Goal: Task Accomplishment & Management: Use online tool/utility

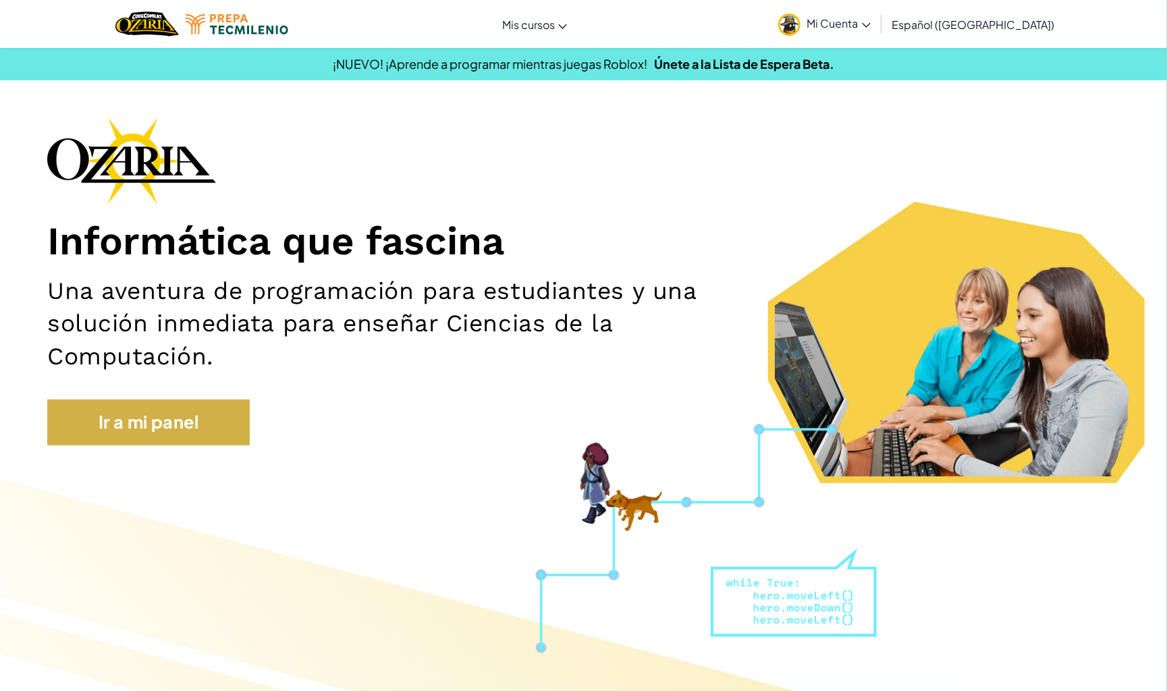
click at [207, 400] on link "Ir a mi panel" at bounding box center [148, 423] width 202 height 46
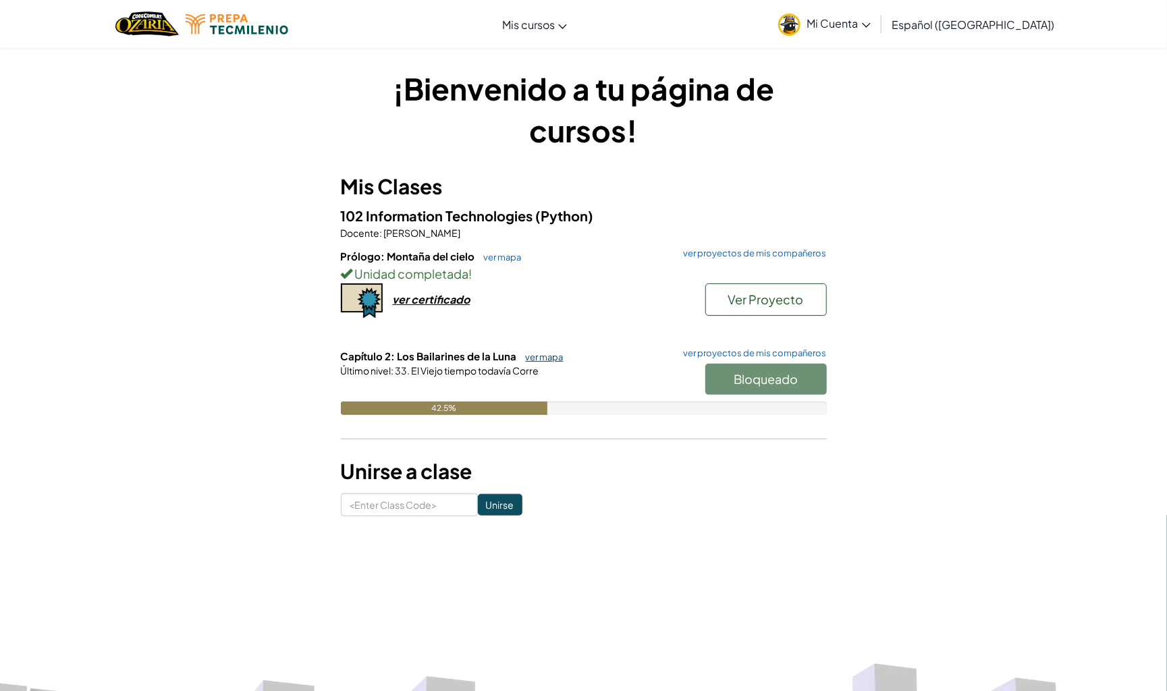
click at [525, 358] on link "ver mapa" at bounding box center [541, 357] width 45 height 11
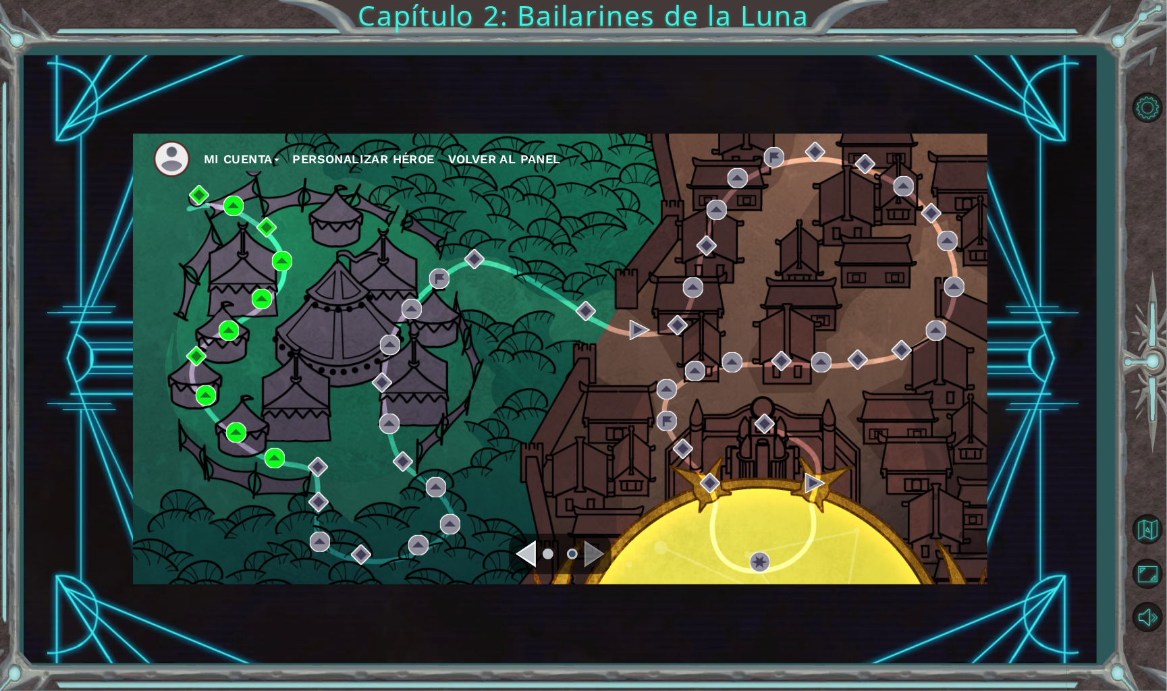
click at [582, 542] on ul at bounding box center [560, 554] width 49 height 27
click at [583, 548] on ul at bounding box center [560, 554] width 49 height 27
click at [527, 558] on div "Navigate to the previous page" at bounding box center [526, 554] width 20 height 27
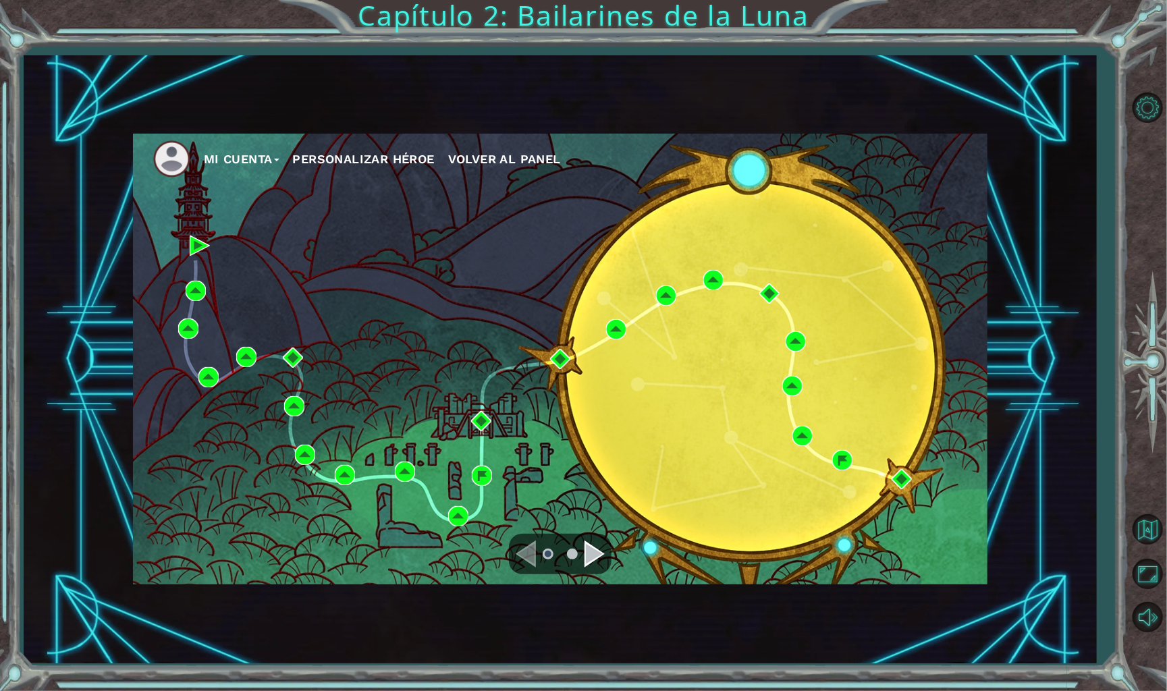
click at [592, 556] on div "Navigate to the next page" at bounding box center [595, 554] width 20 height 27
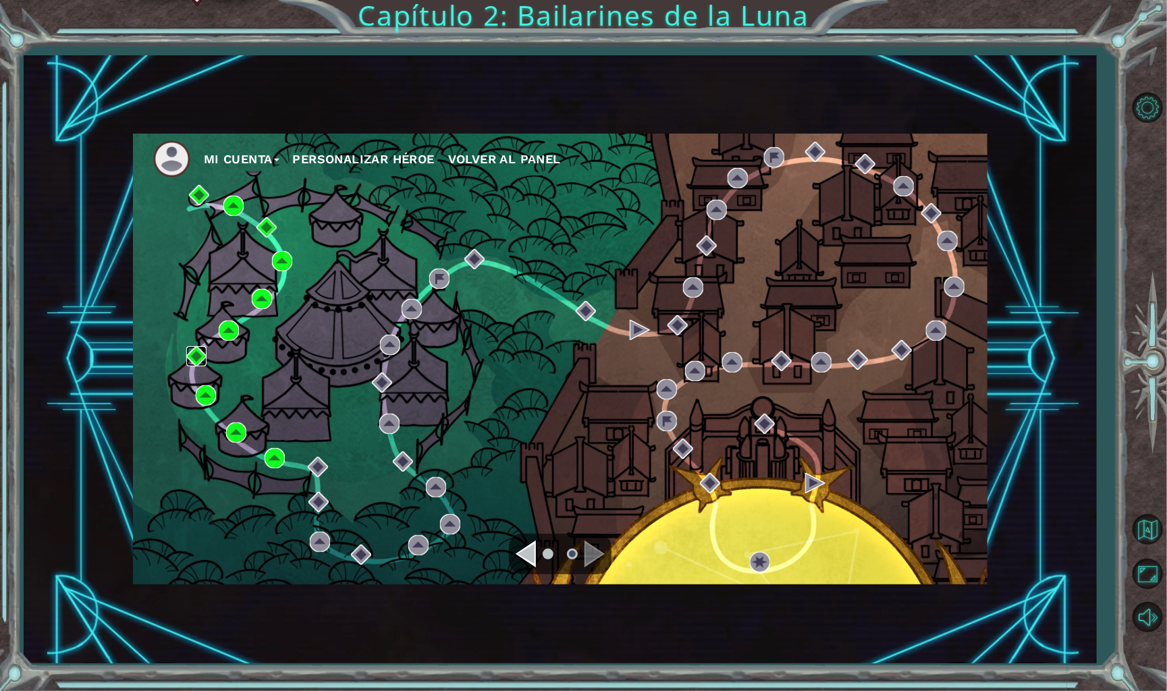
click at [203, 358] on img at bounding box center [196, 356] width 20 height 20
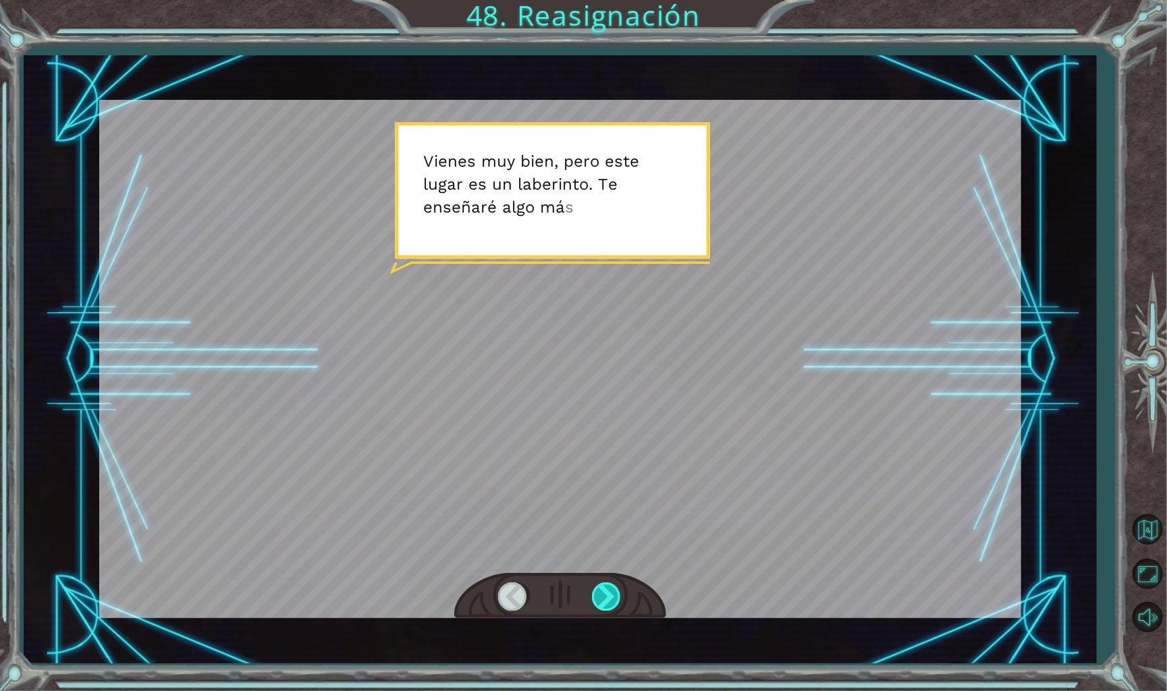
click at [610, 587] on div at bounding box center [607, 596] width 30 height 28
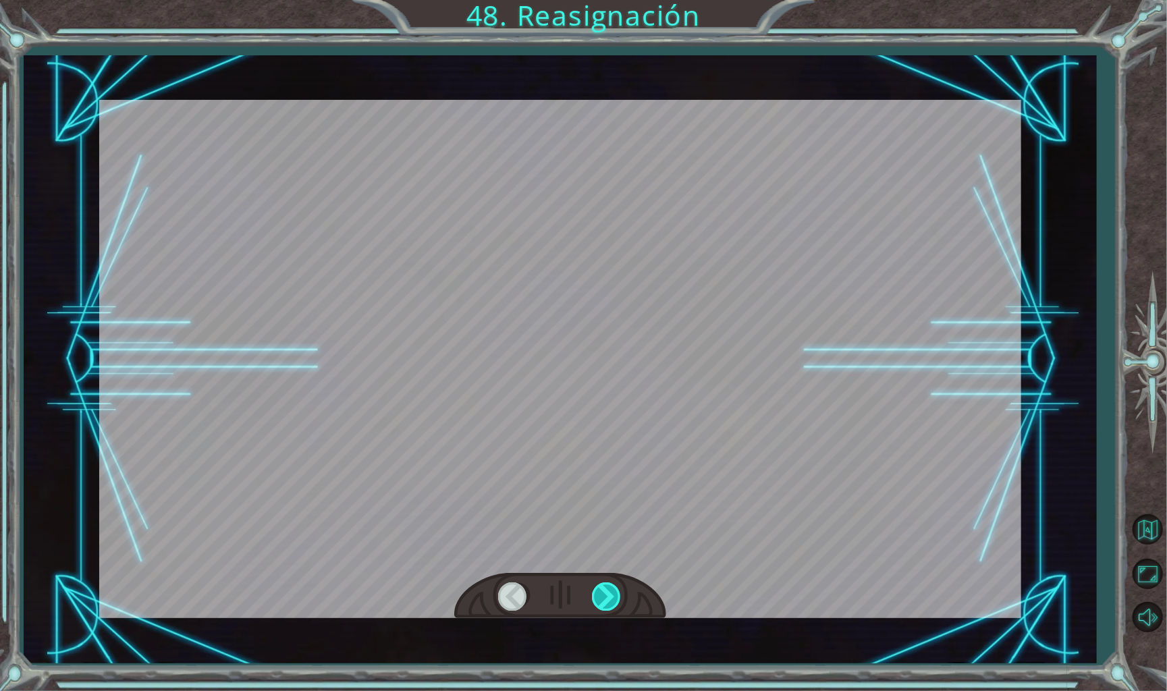
click at [610, 587] on div at bounding box center [607, 596] width 30 height 28
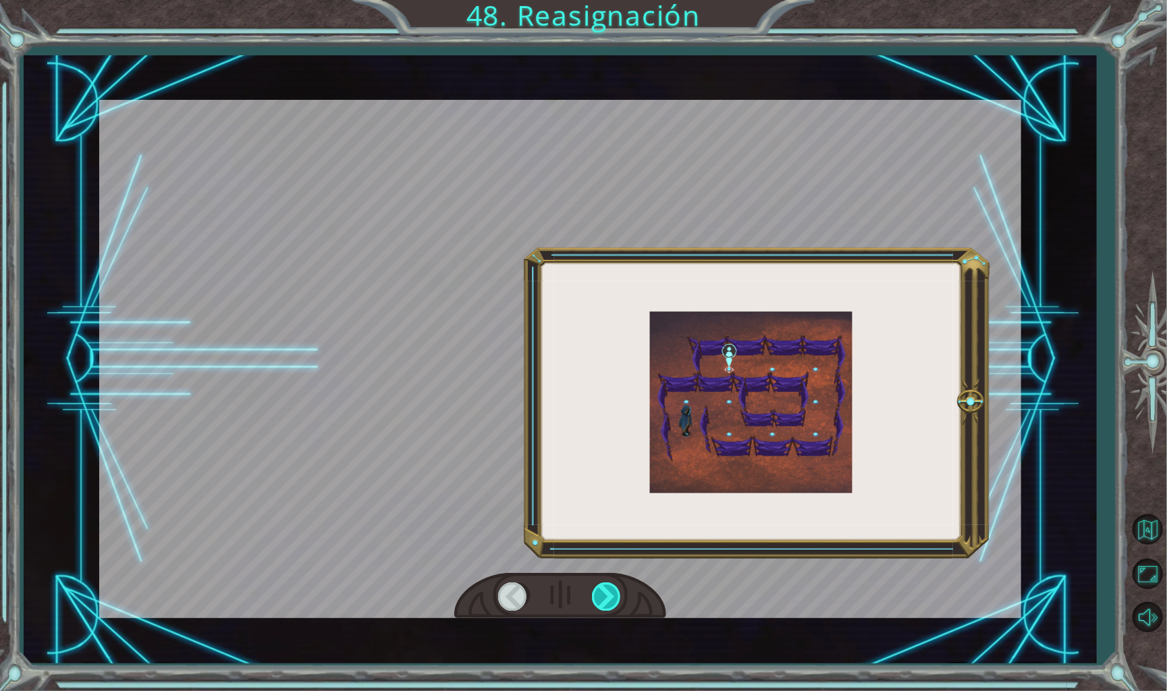
click at [610, 587] on div at bounding box center [607, 596] width 30 height 28
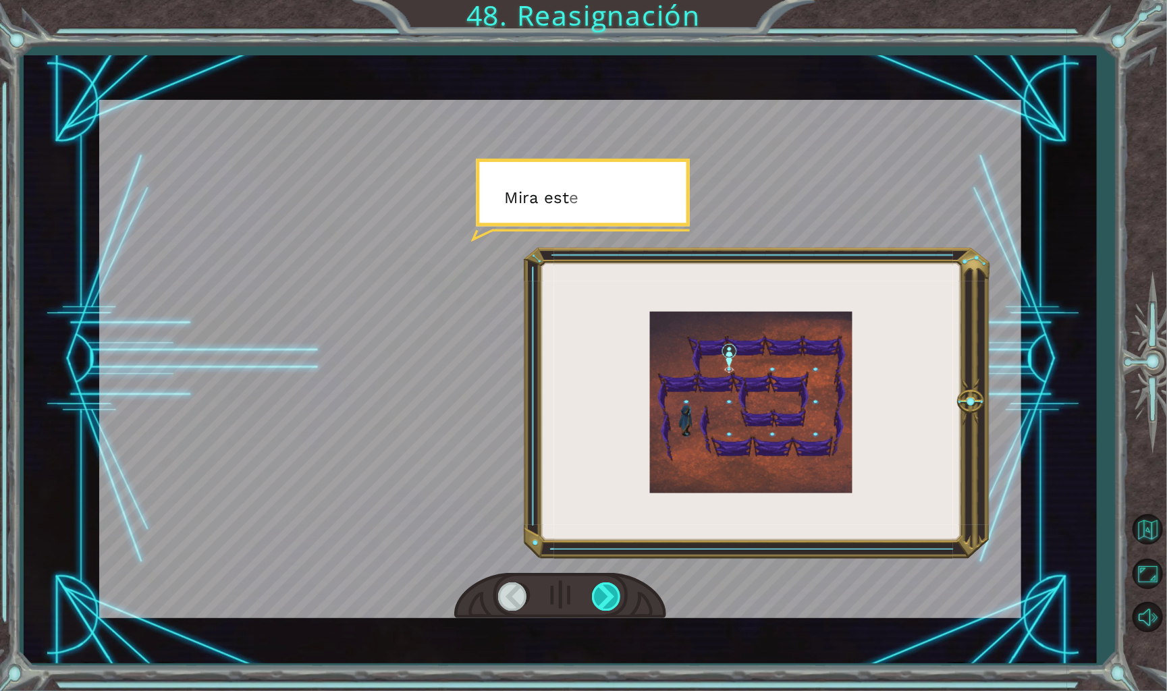
click at [610, 587] on div at bounding box center [607, 596] width 30 height 28
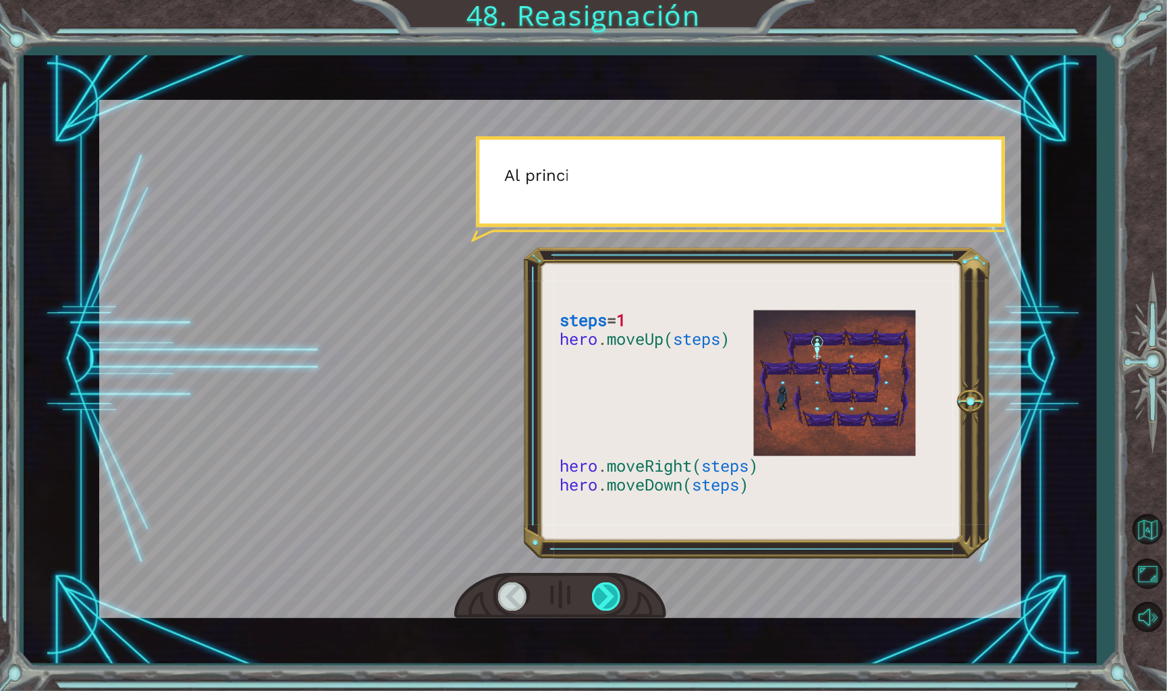
click at [610, 587] on div at bounding box center [607, 596] width 30 height 28
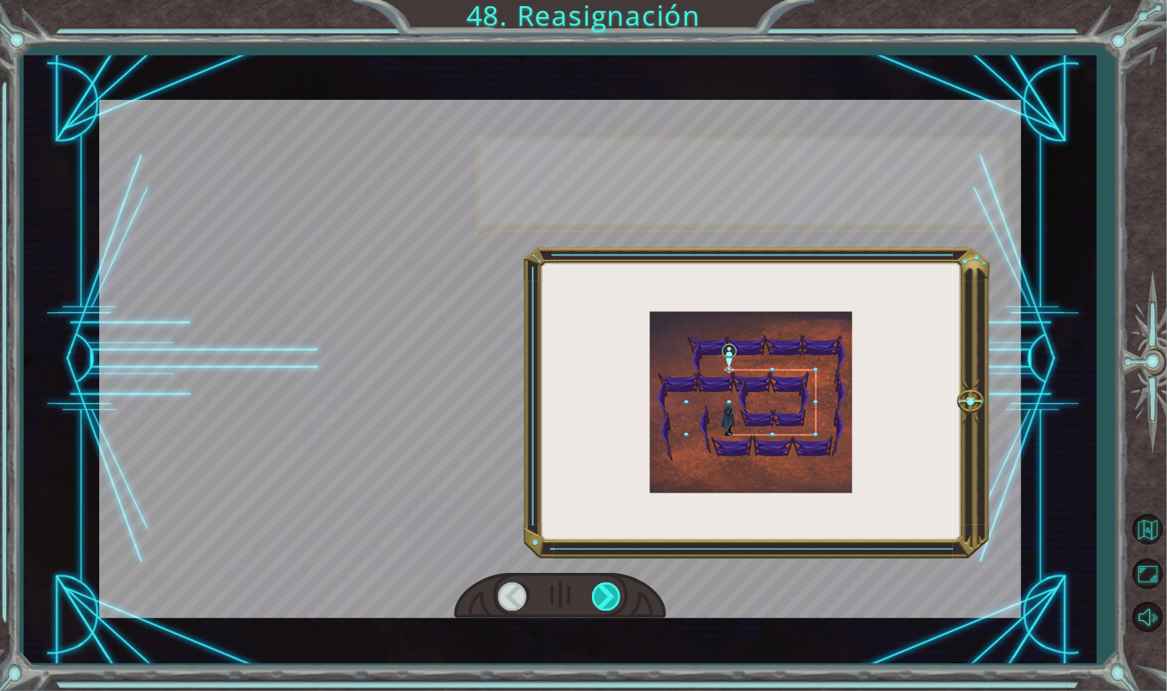
click at [610, 587] on div at bounding box center [607, 596] width 30 height 28
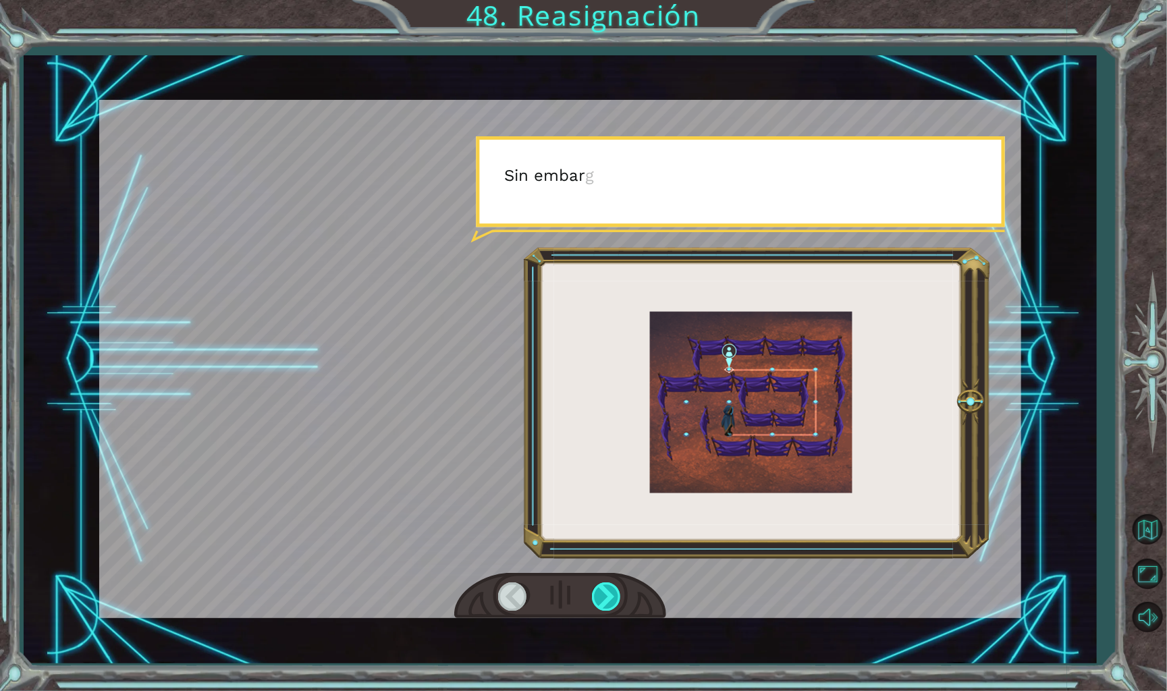
click at [610, 587] on div at bounding box center [607, 596] width 30 height 28
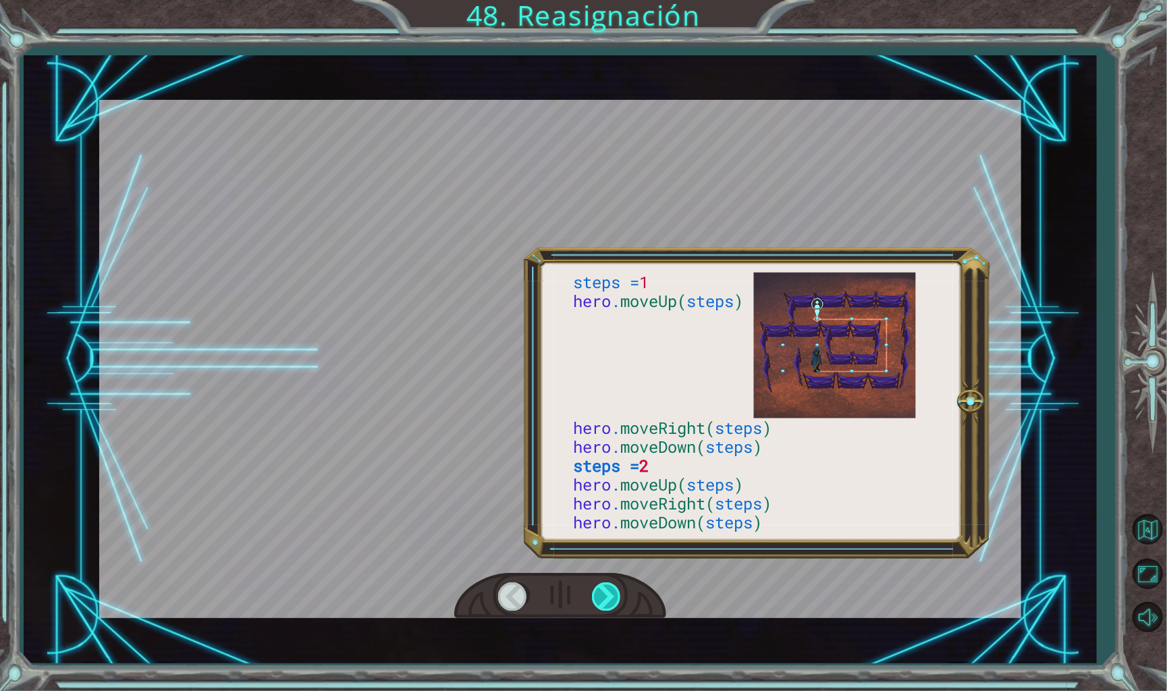
click at [610, 587] on div at bounding box center [607, 596] width 30 height 28
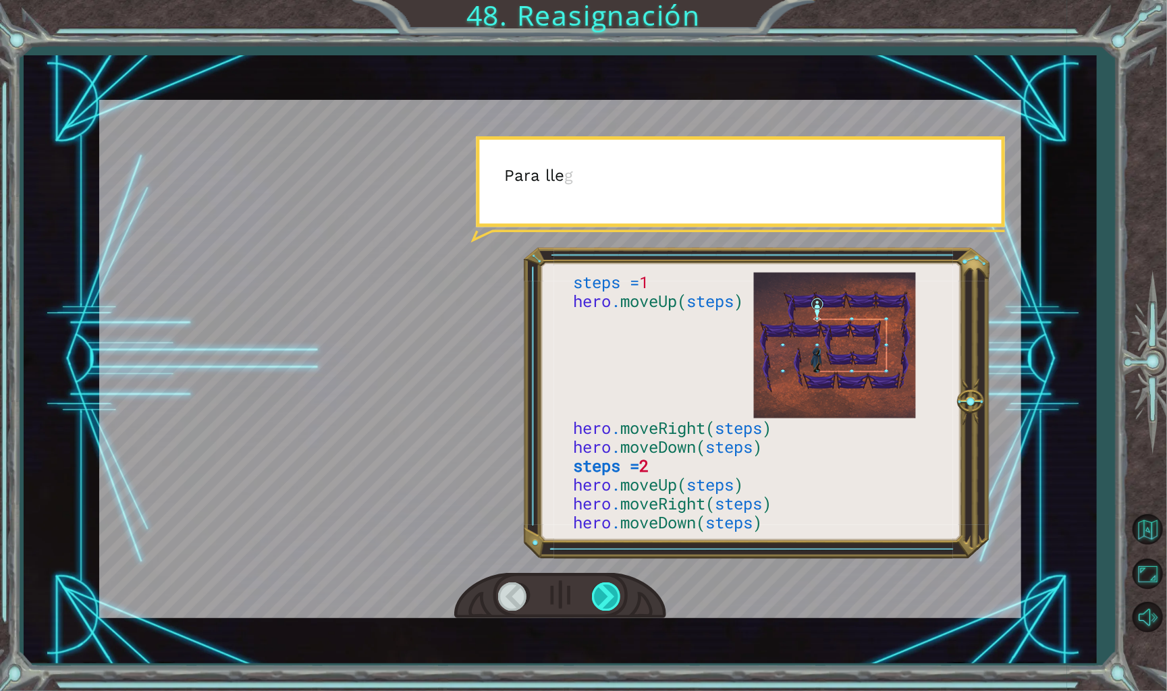
click at [610, 587] on div at bounding box center [607, 596] width 30 height 28
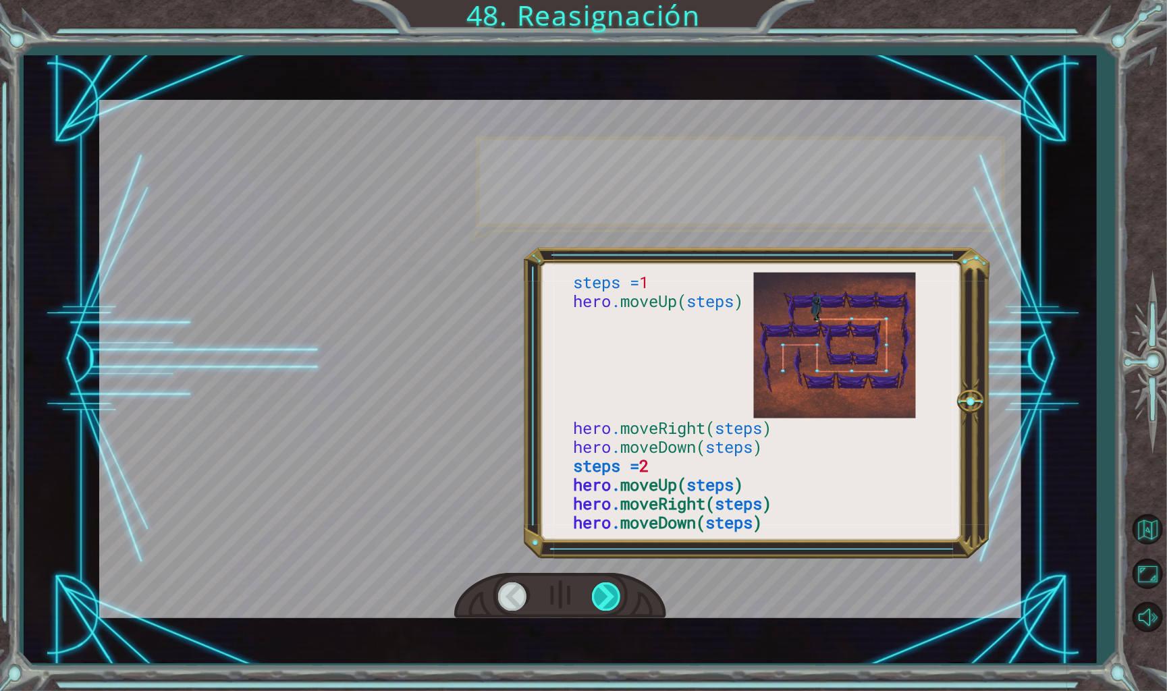
click at [610, 587] on div at bounding box center [607, 596] width 30 height 28
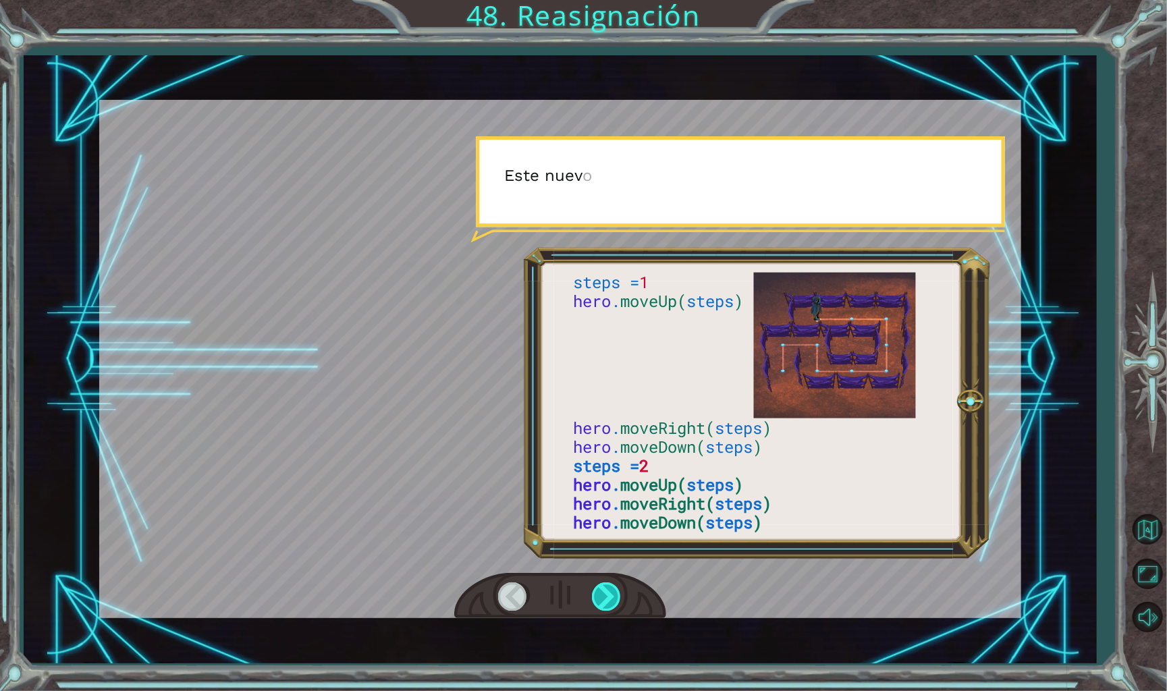
click at [610, 587] on div at bounding box center [607, 596] width 30 height 28
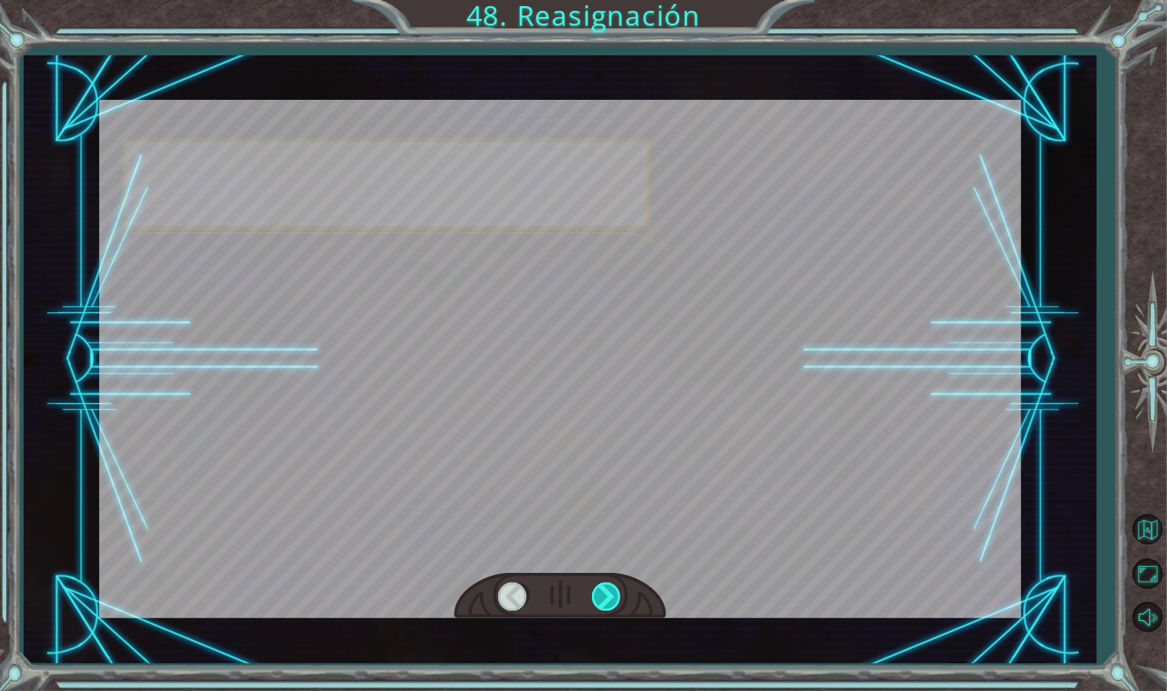
click at [610, 587] on div at bounding box center [607, 596] width 30 height 28
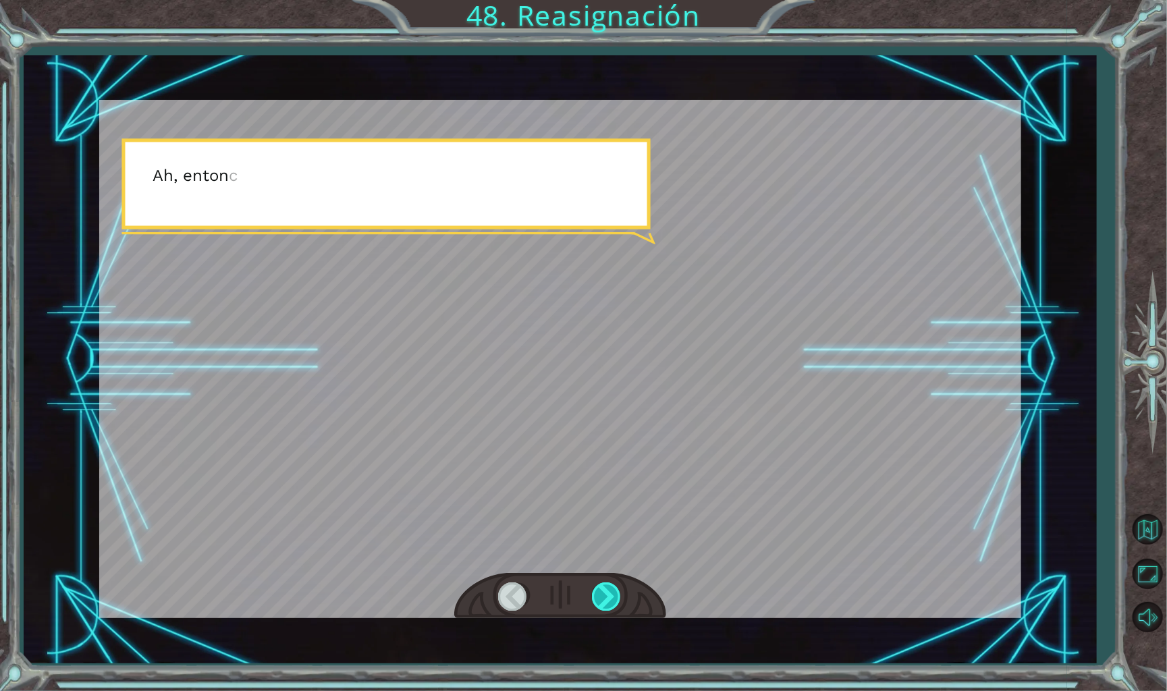
click at [610, 587] on div at bounding box center [607, 596] width 30 height 28
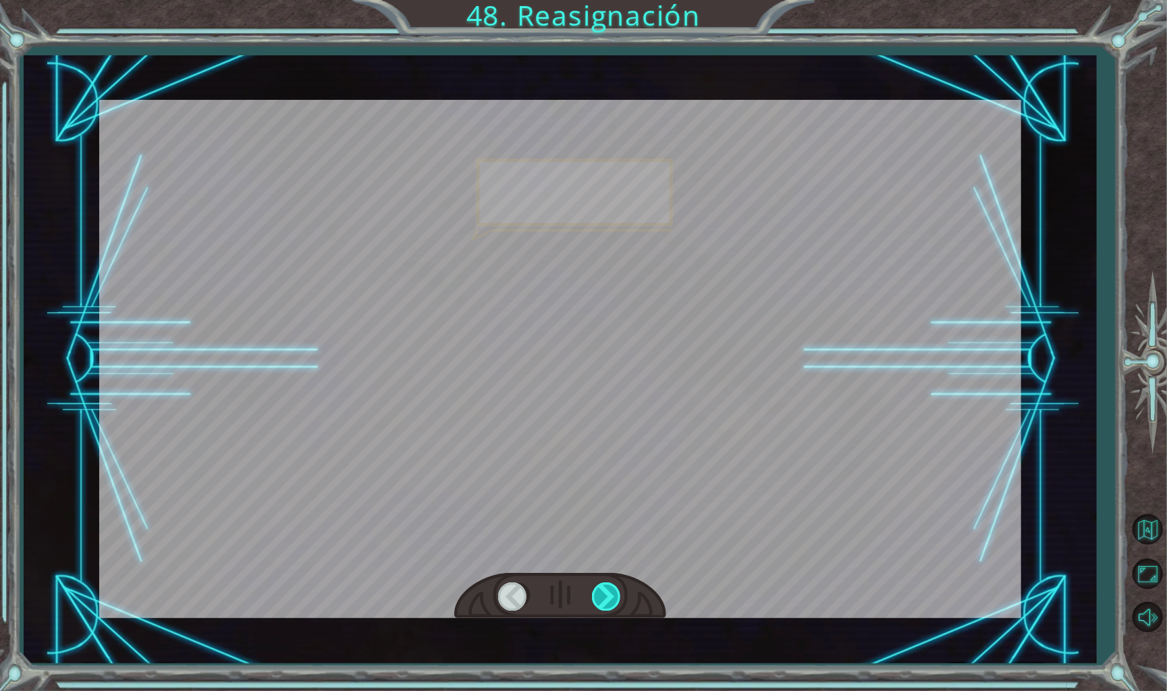
click at [610, 587] on div at bounding box center [607, 596] width 30 height 28
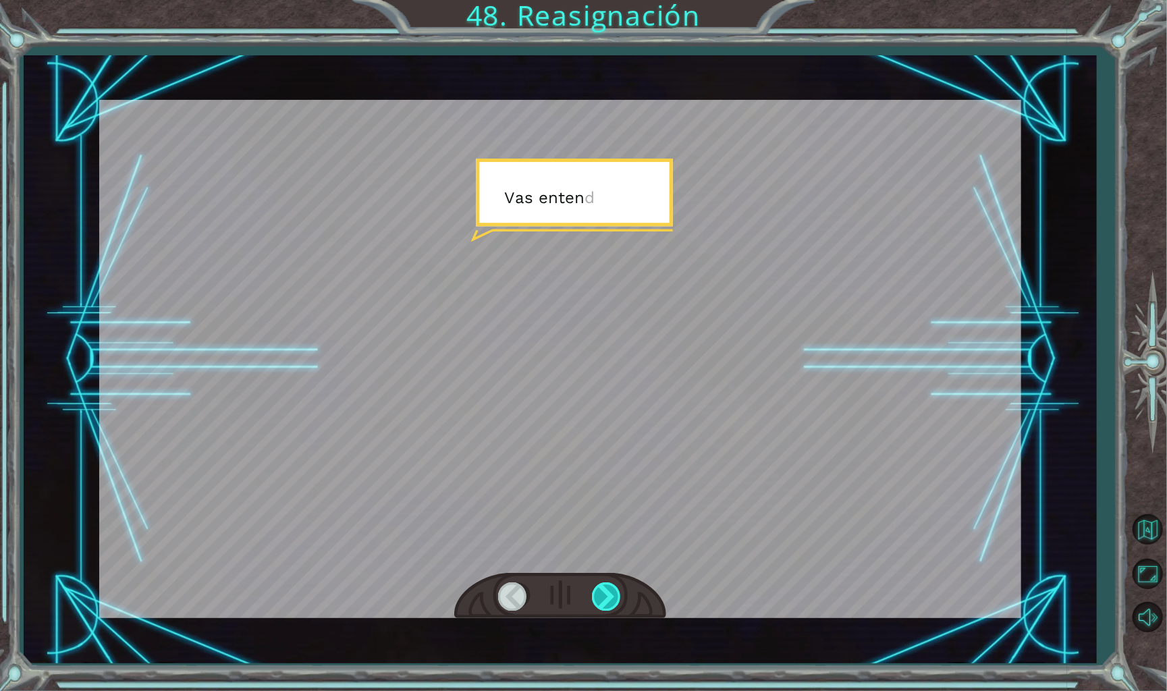
click at [610, 587] on div at bounding box center [607, 596] width 30 height 28
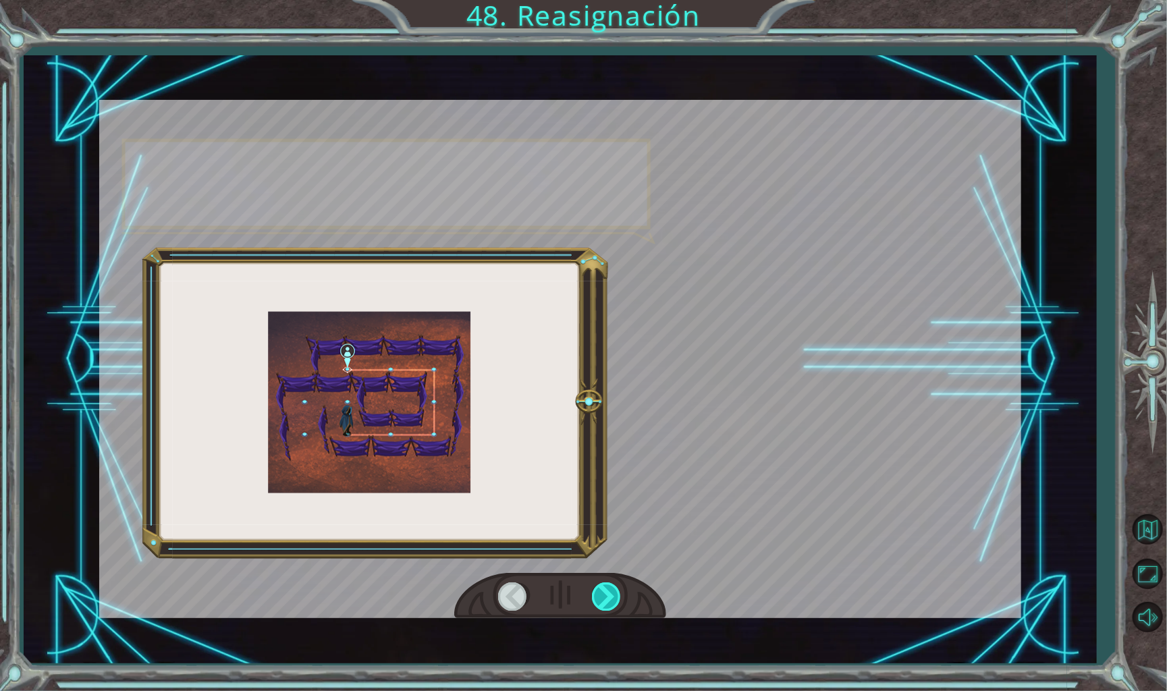
click at [610, 587] on div at bounding box center [607, 596] width 30 height 28
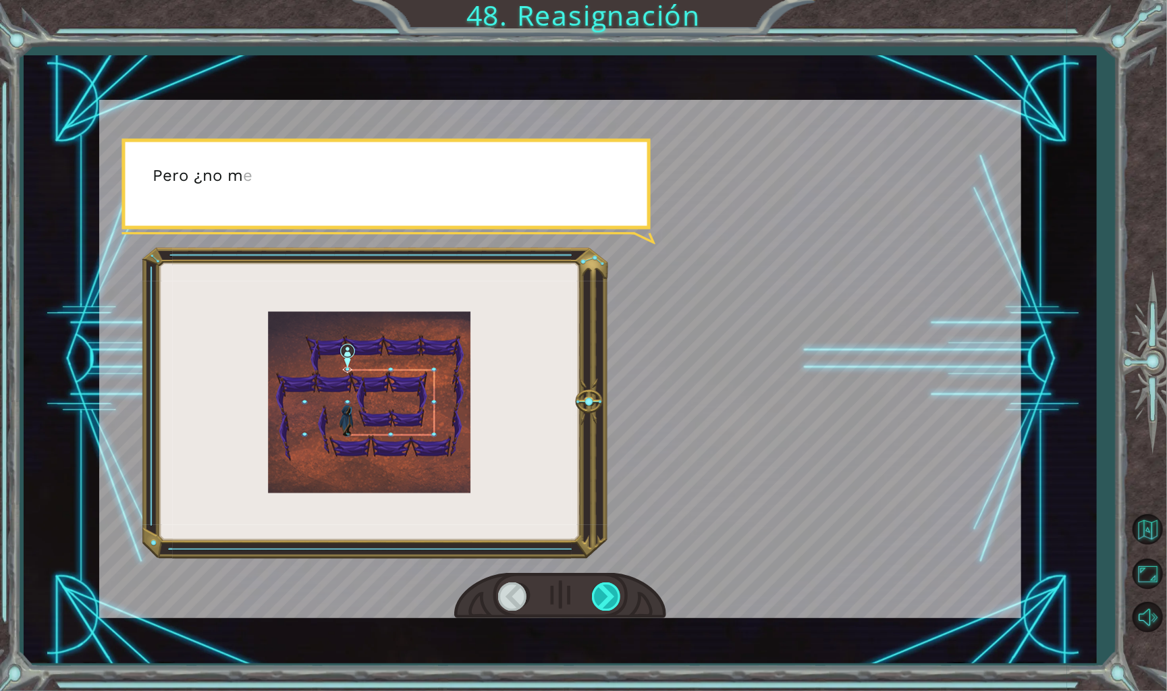
click at [610, 587] on div at bounding box center [607, 596] width 30 height 28
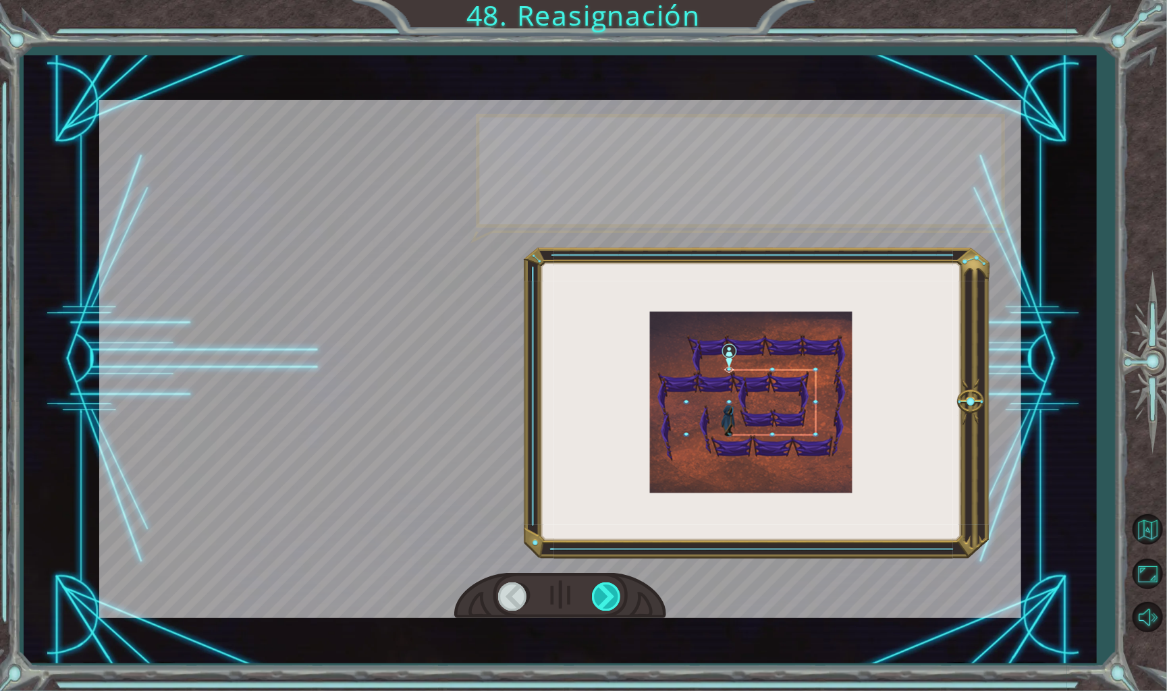
click at [610, 587] on div at bounding box center [607, 596] width 30 height 28
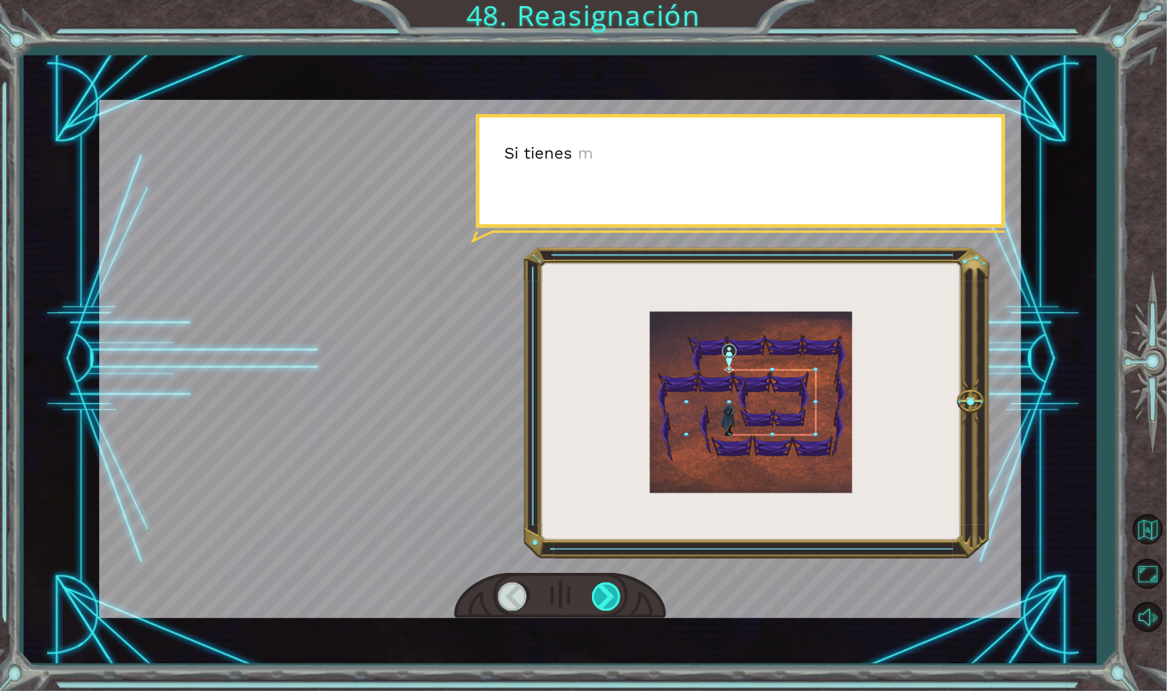
click at [610, 587] on div at bounding box center [607, 596] width 30 height 28
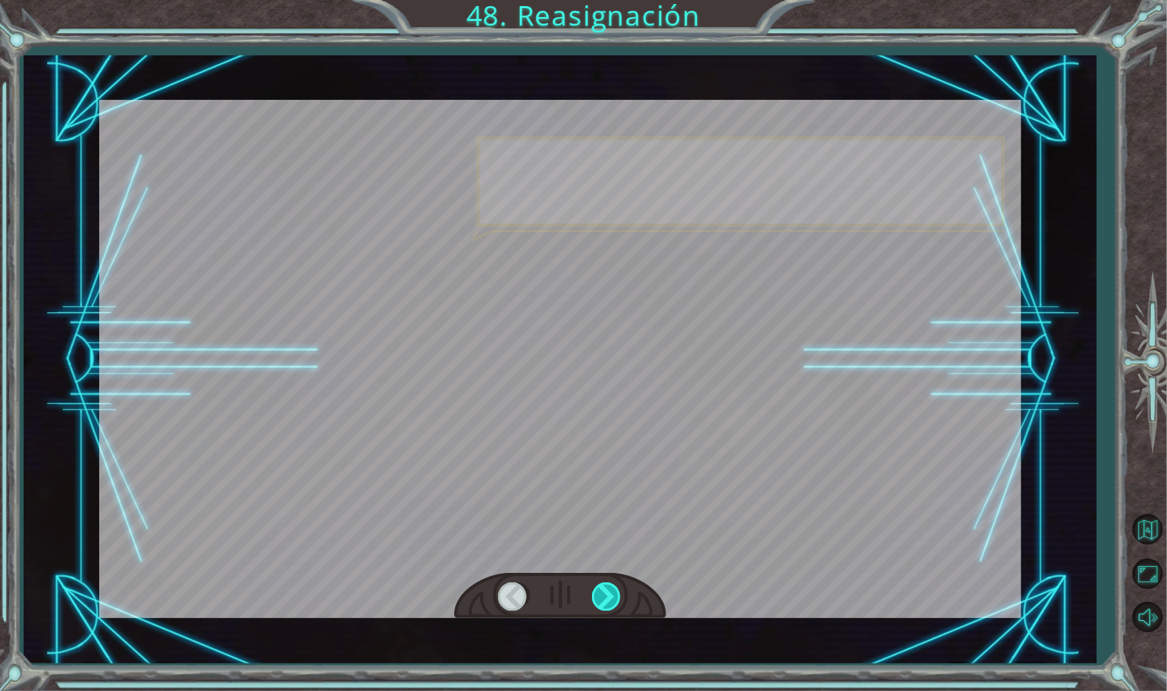
click at [610, 587] on div at bounding box center [607, 596] width 30 height 28
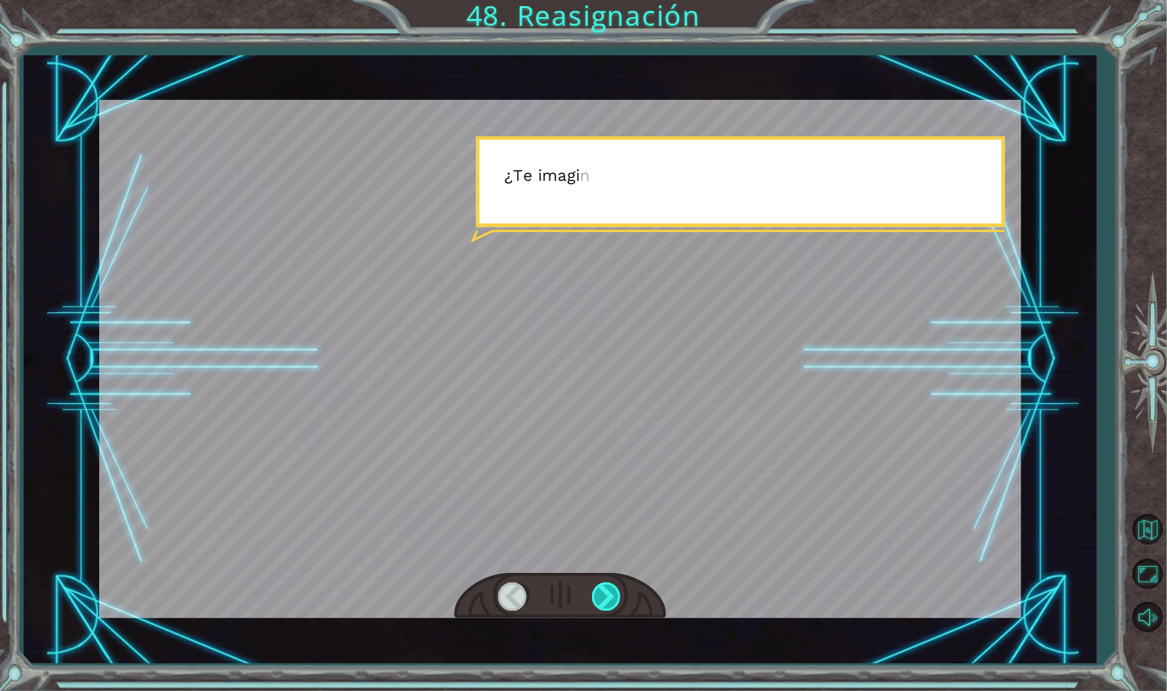
click at [610, 587] on div at bounding box center [607, 596] width 30 height 28
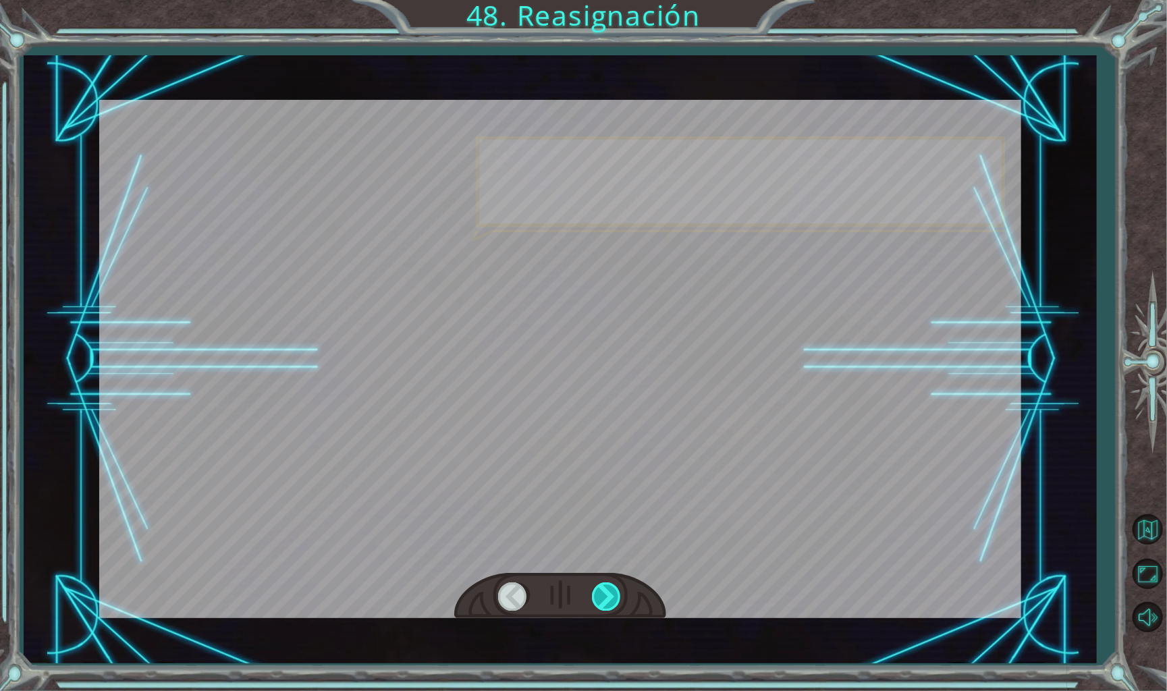
click at [610, 587] on div at bounding box center [607, 596] width 30 height 28
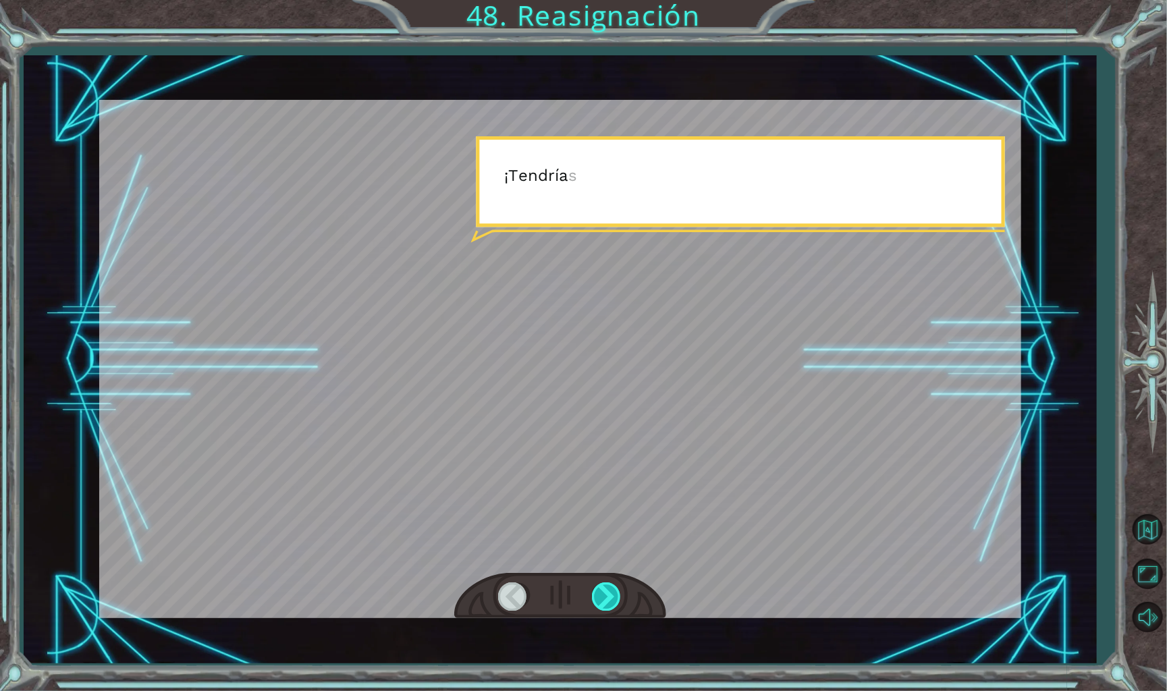
click at [610, 587] on div at bounding box center [607, 596] width 30 height 28
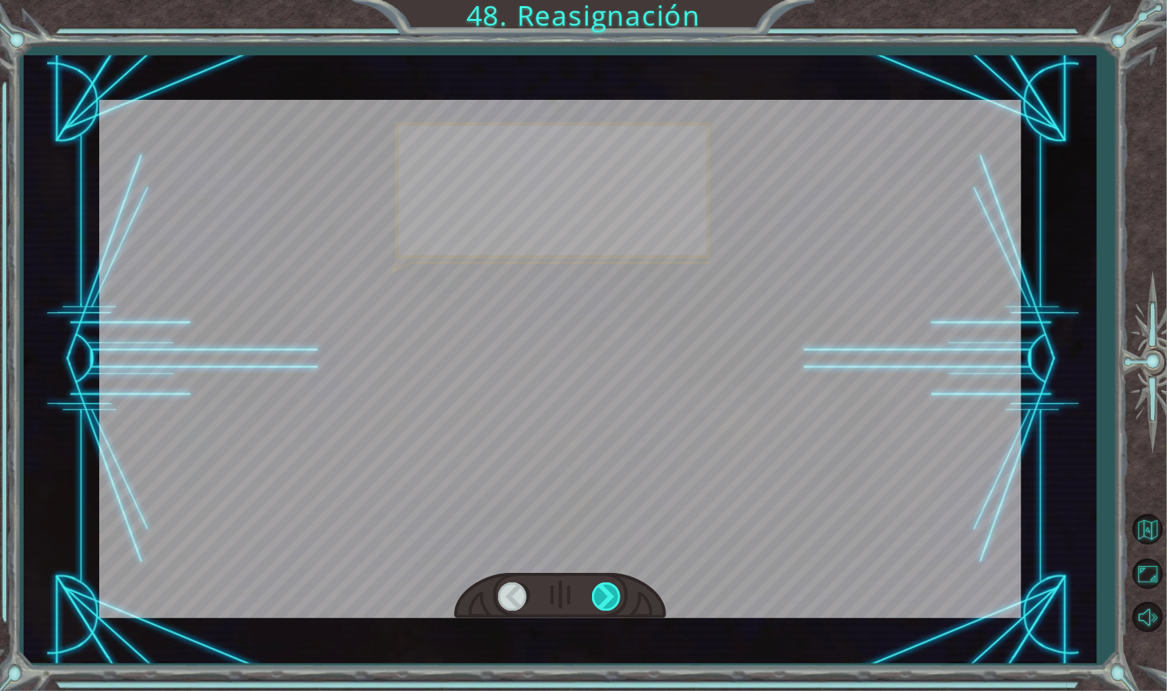
click at [610, 587] on div at bounding box center [607, 596] width 30 height 28
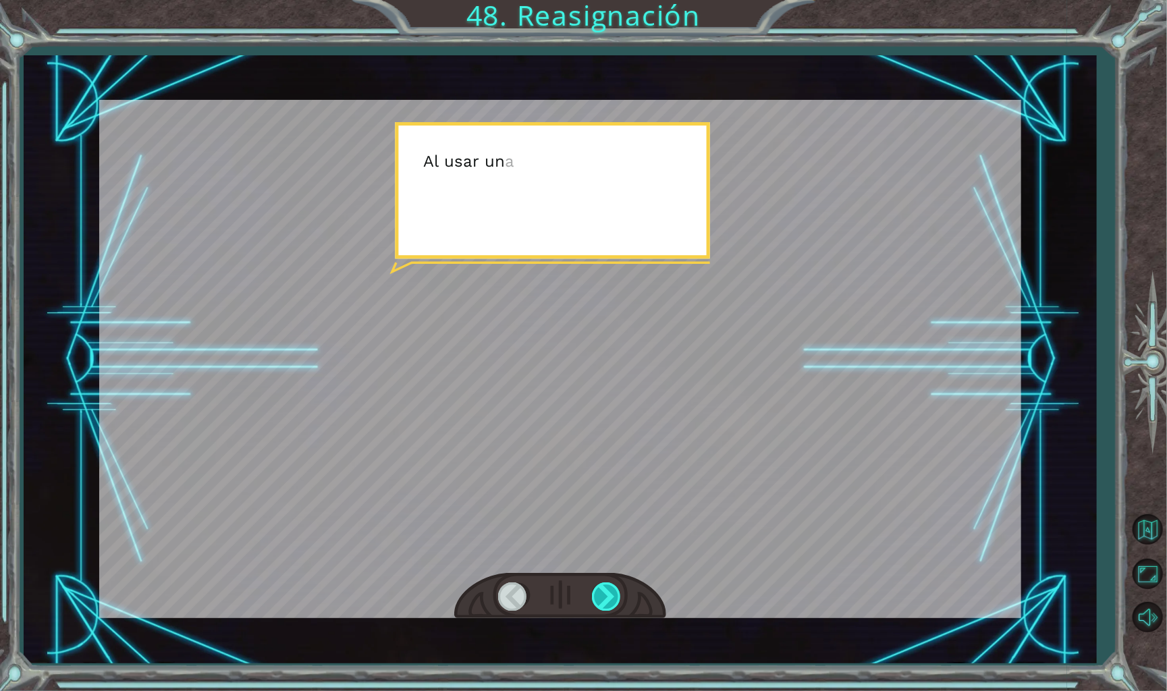
click at [610, 587] on div at bounding box center [607, 596] width 30 height 28
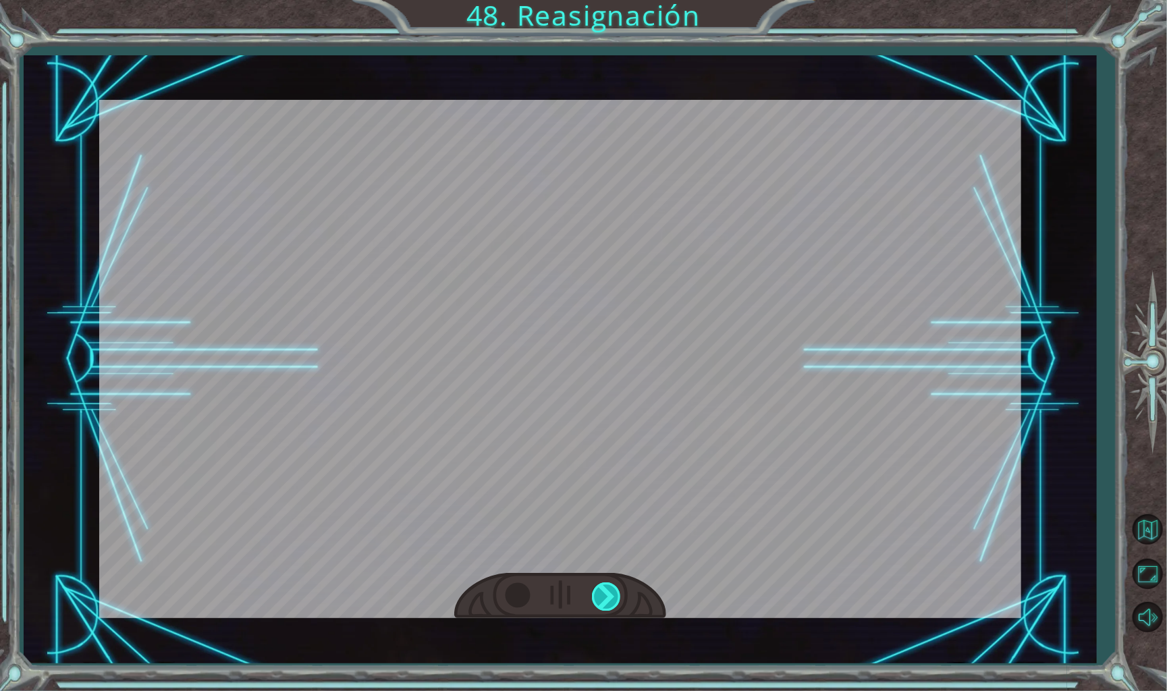
click at [610, 587] on div at bounding box center [607, 596] width 30 height 28
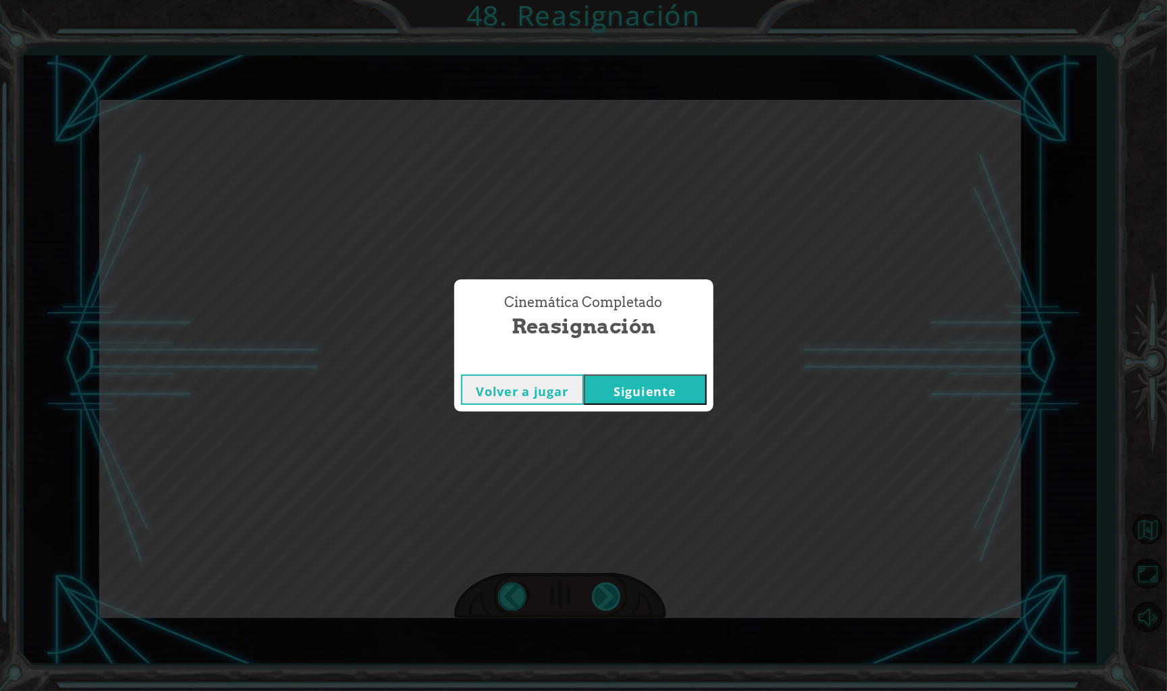
click at [610, 587] on div "Cinemática Completado Reasignación Volver a jugar [GEOGRAPHIC_DATA]" at bounding box center [583, 345] width 1167 height 691
click at [653, 396] on button "Siguiente" at bounding box center [645, 390] width 123 height 30
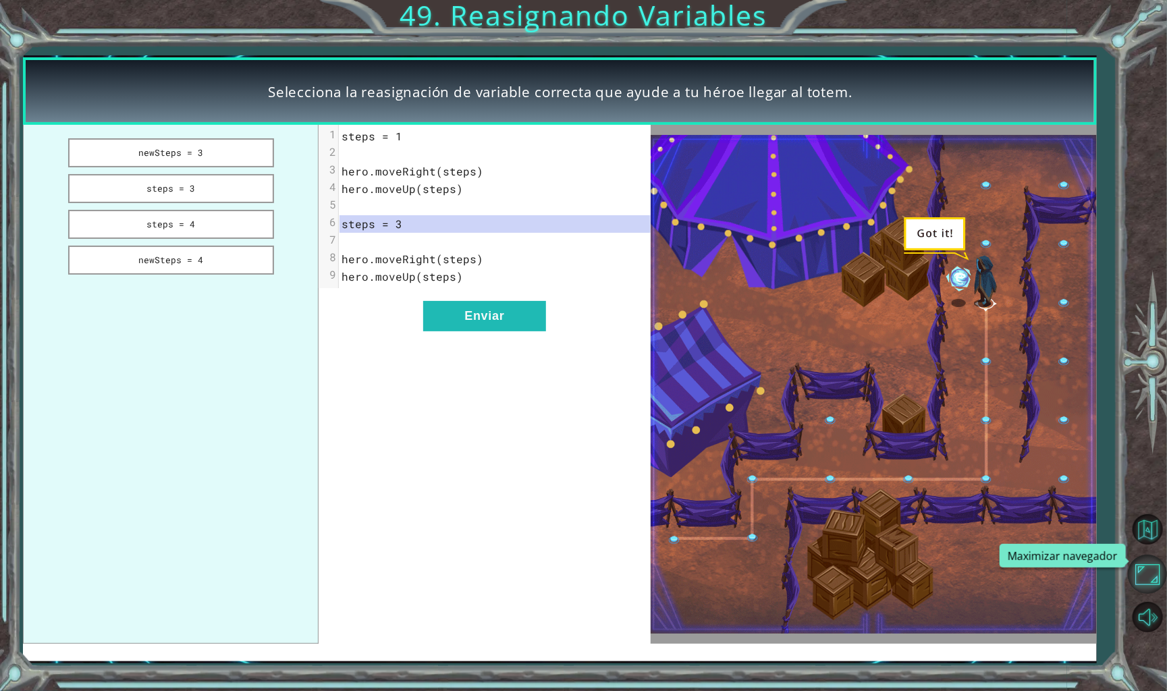
click at [1146, 564] on button "Maximizar navegador" at bounding box center [1147, 574] width 39 height 39
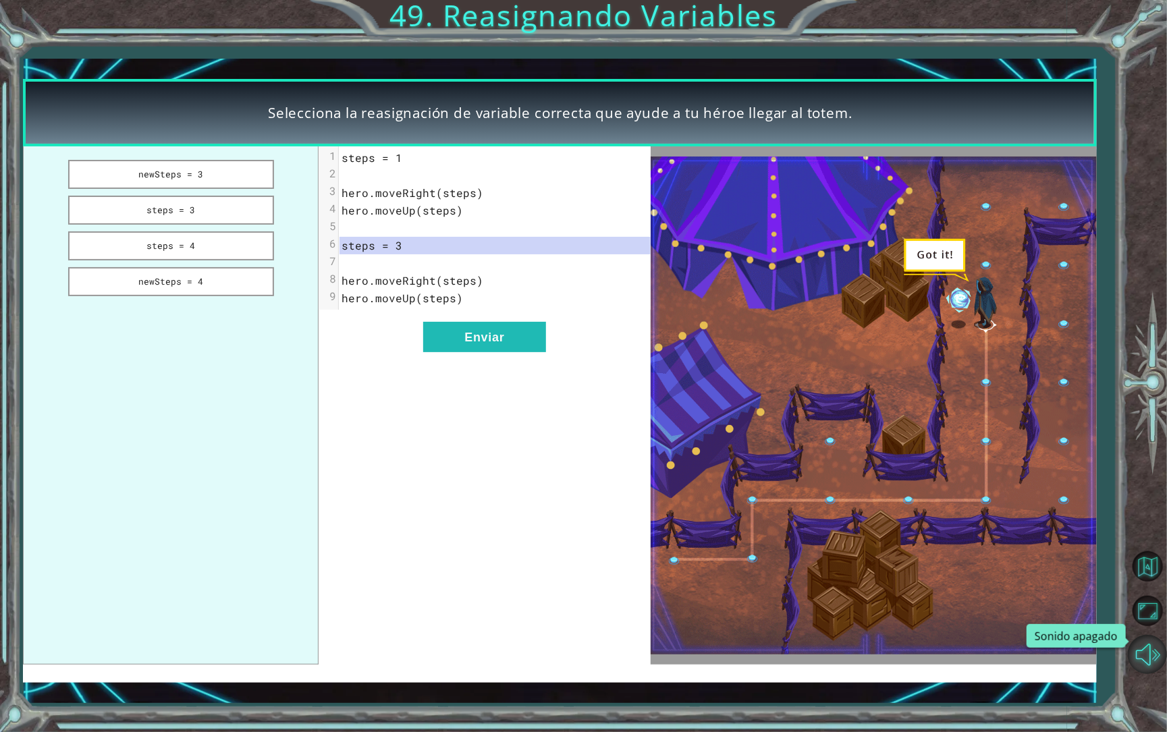
click at [1159, 635] on button "Sonido apagado" at bounding box center [1147, 654] width 39 height 39
click at [1155, 619] on button "Maximizar navegador" at bounding box center [1147, 611] width 39 height 39
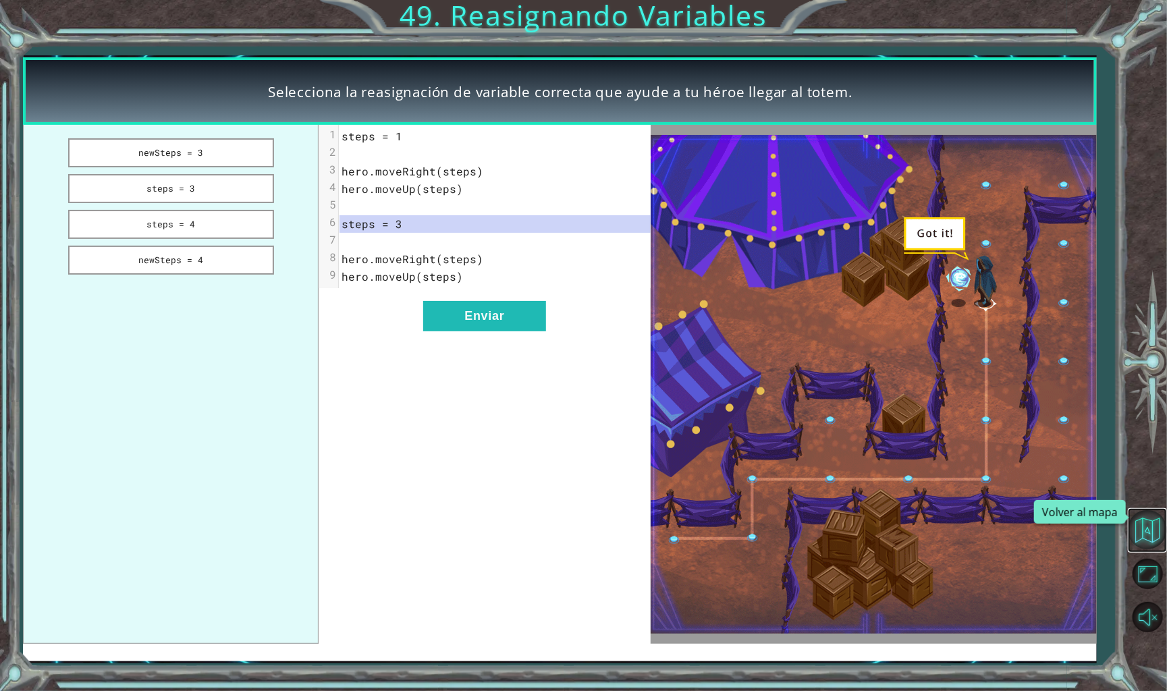
click at [1155, 545] on button "Volver al mapa" at bounding box center [1147, 529] width 39 height 39
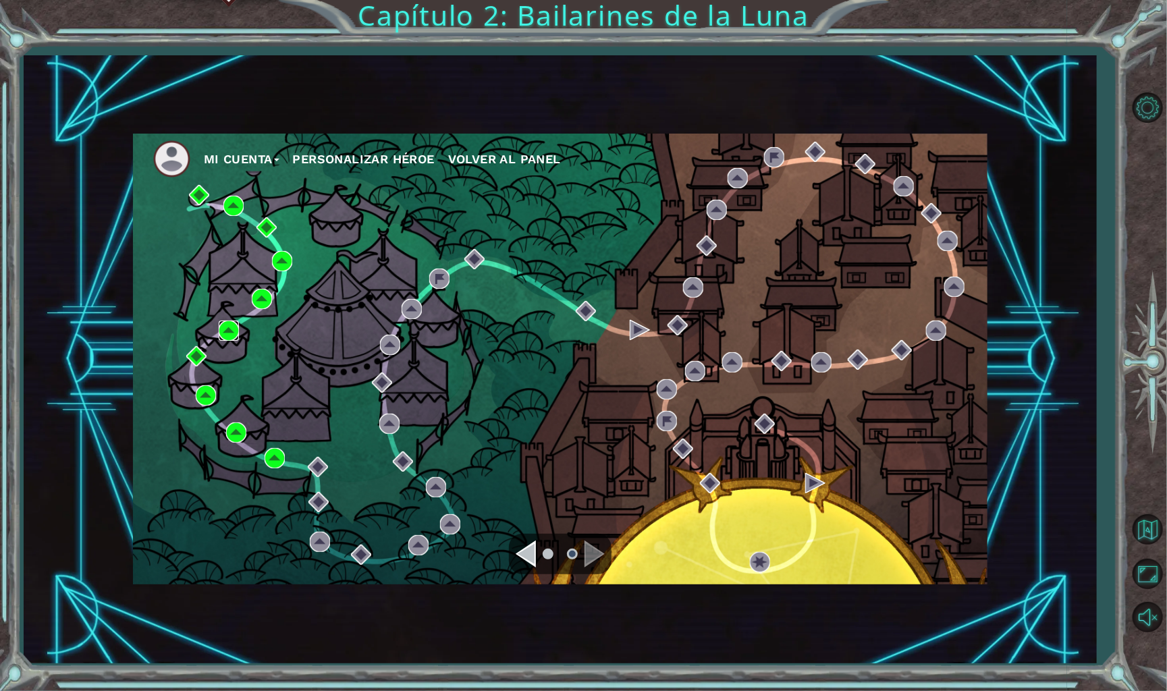
click at [232, 323] on img at bounding box center [229, 331] width 20 height 20
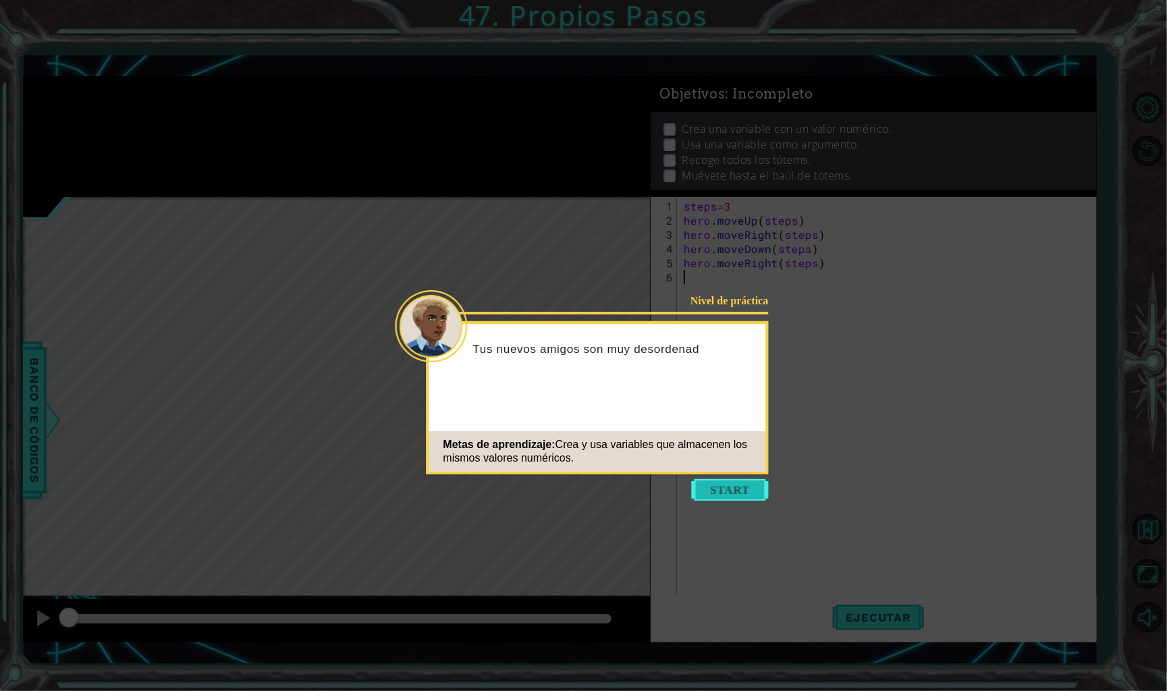
click at [744, 489] on button "Start" at bounding box center [730, 490] width 77 height 22
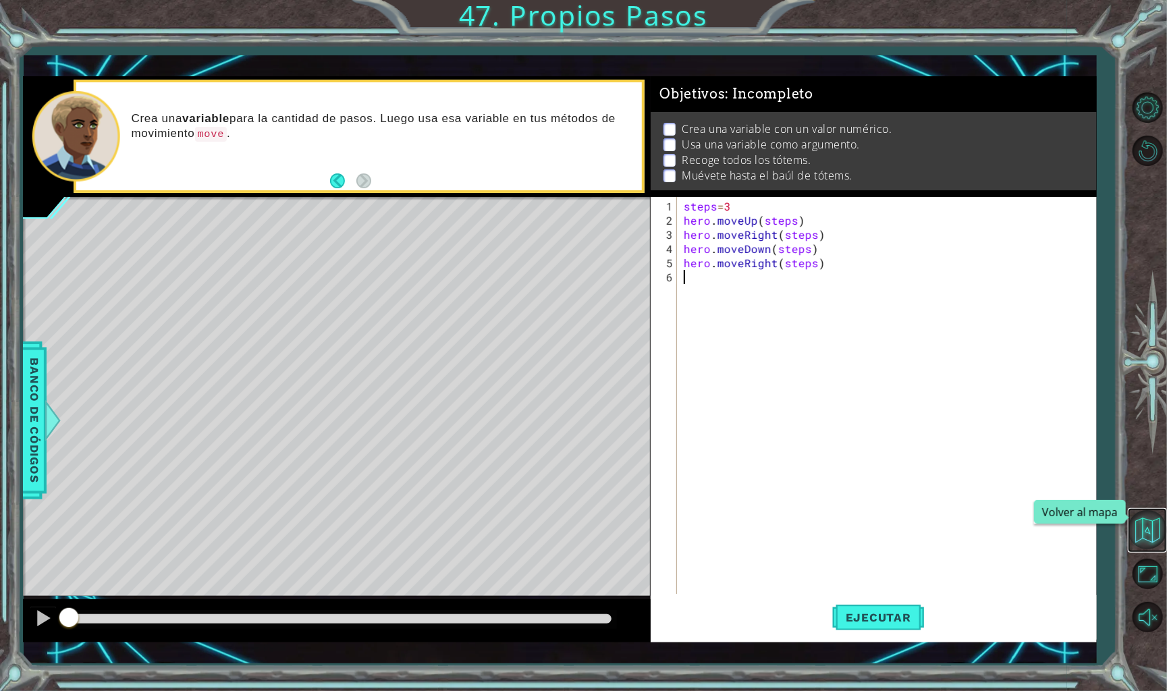
click at [1144, 542] on button "Volver al mapa" at bounding box center [1147, 529] width 39 height 39
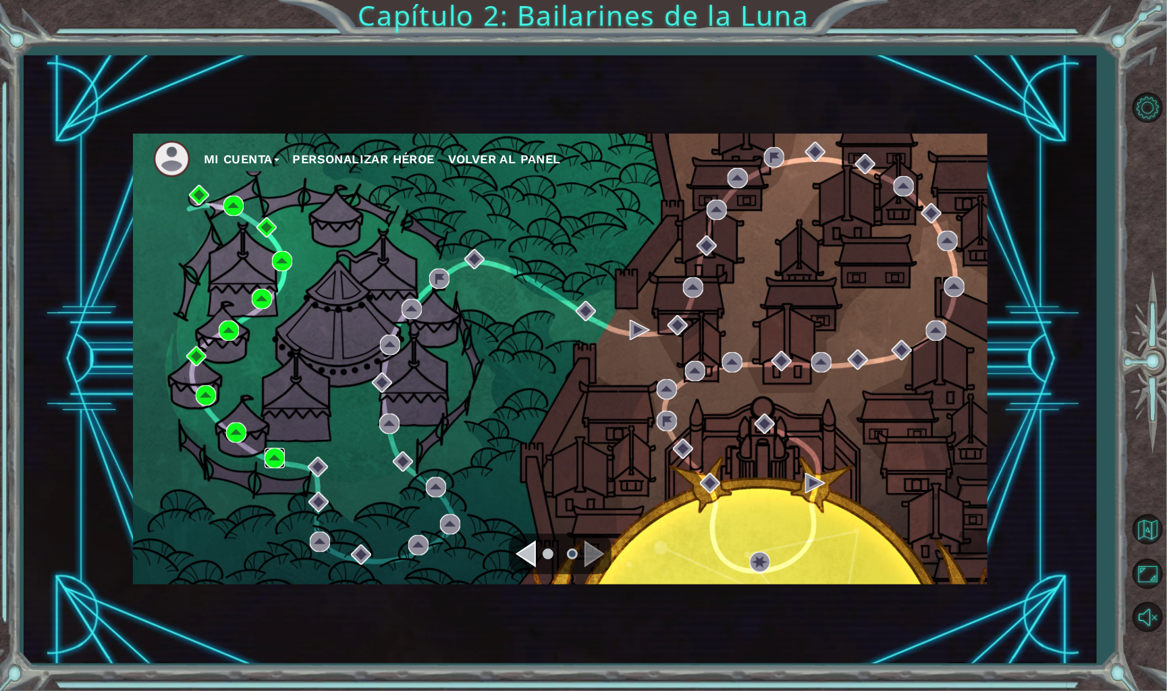
click at [269, 465] on img at bounding box center [275, 458] width 20 height 20
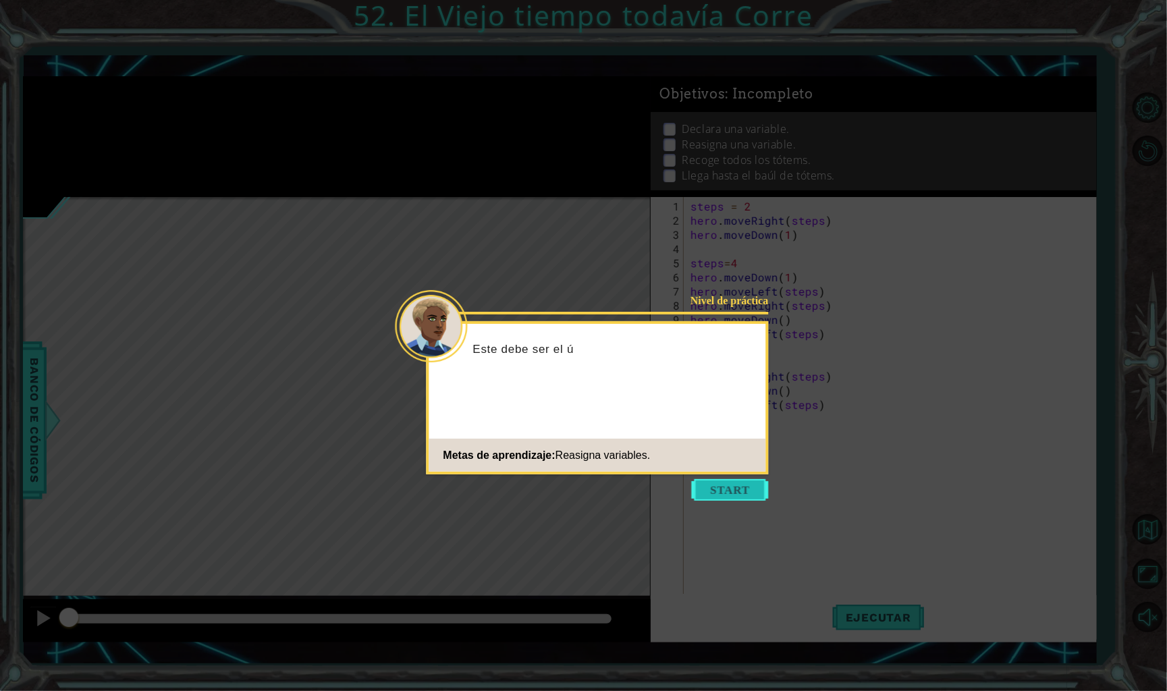
click at [721, 491] on button "Start" at bounding box center [730, 490] width 77 height 22
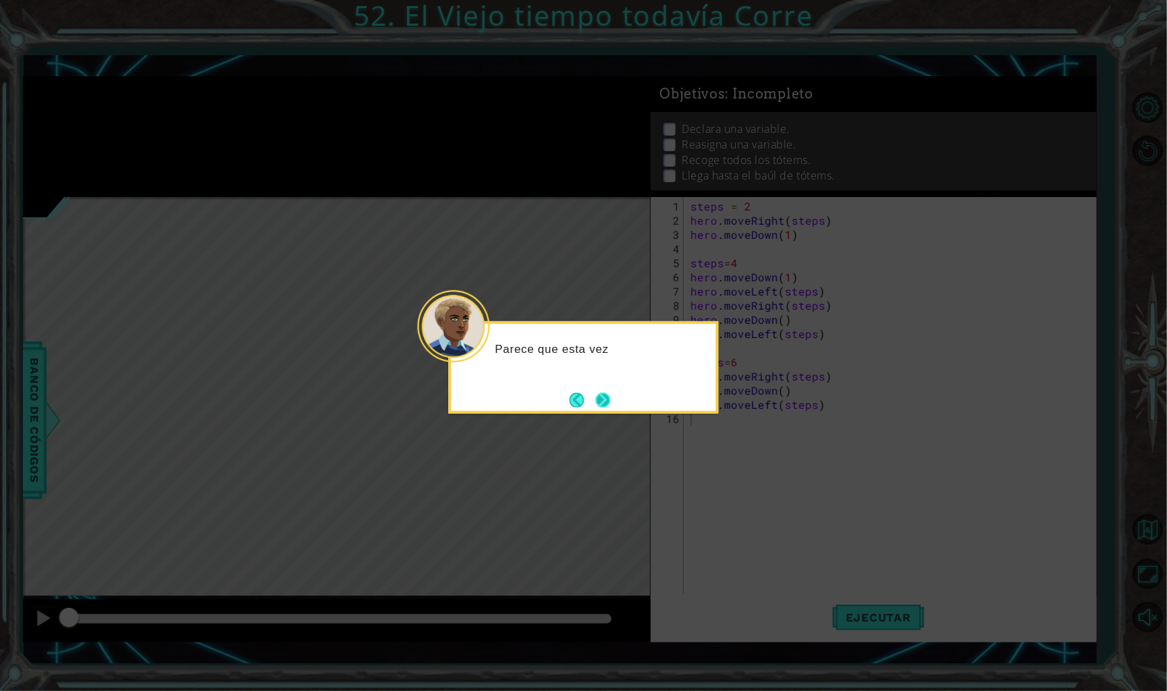
click at [599, 400] on button "Next" at bounding box center [603, 400] width 22 height 22
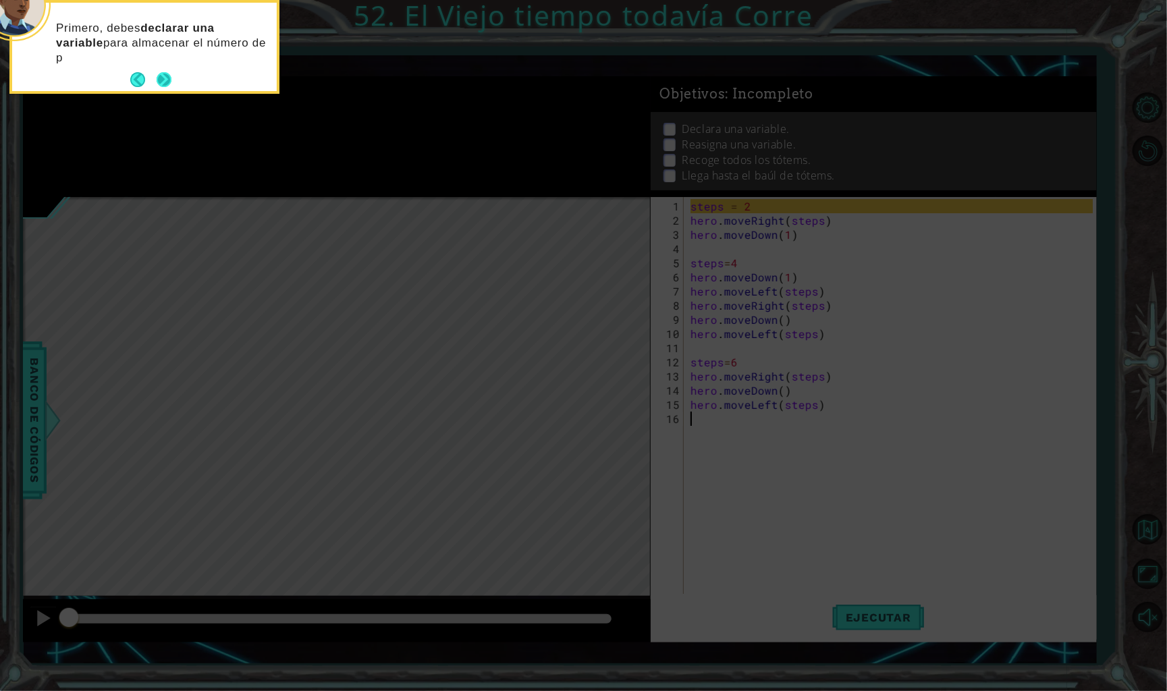
click at [156, 80] on button "Next" at bounding box center [164, 80] width 17 height 17
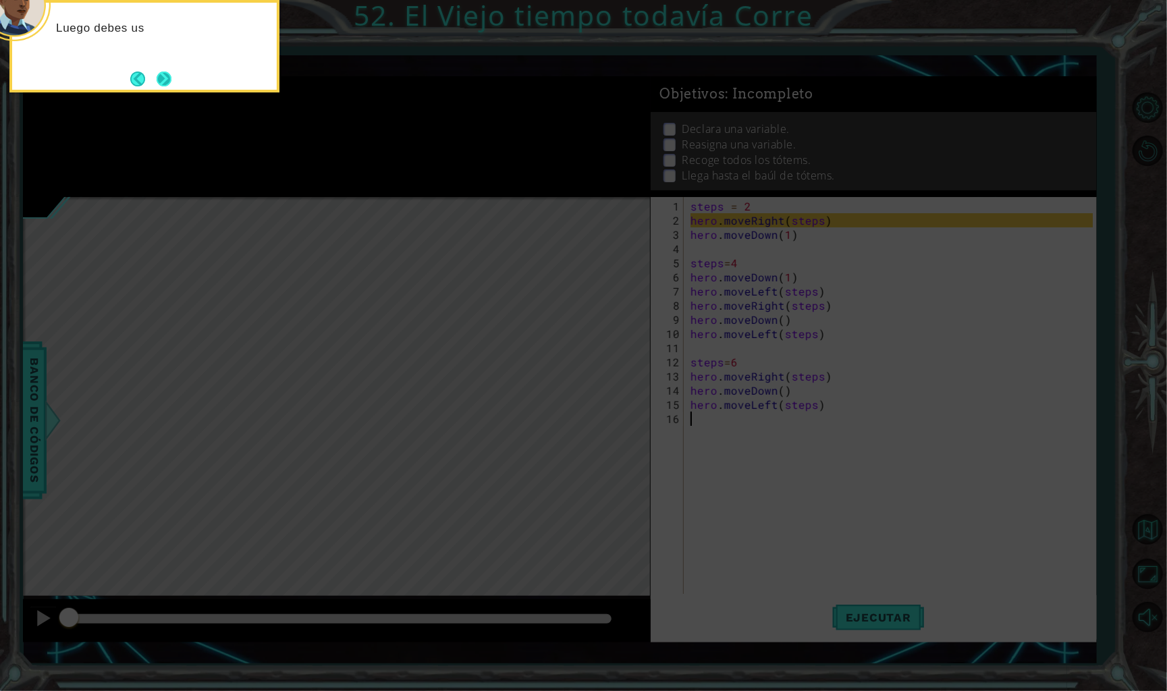
click at [160, 82] on button "Next" at bounding box center [165, 79] width 16 height 16
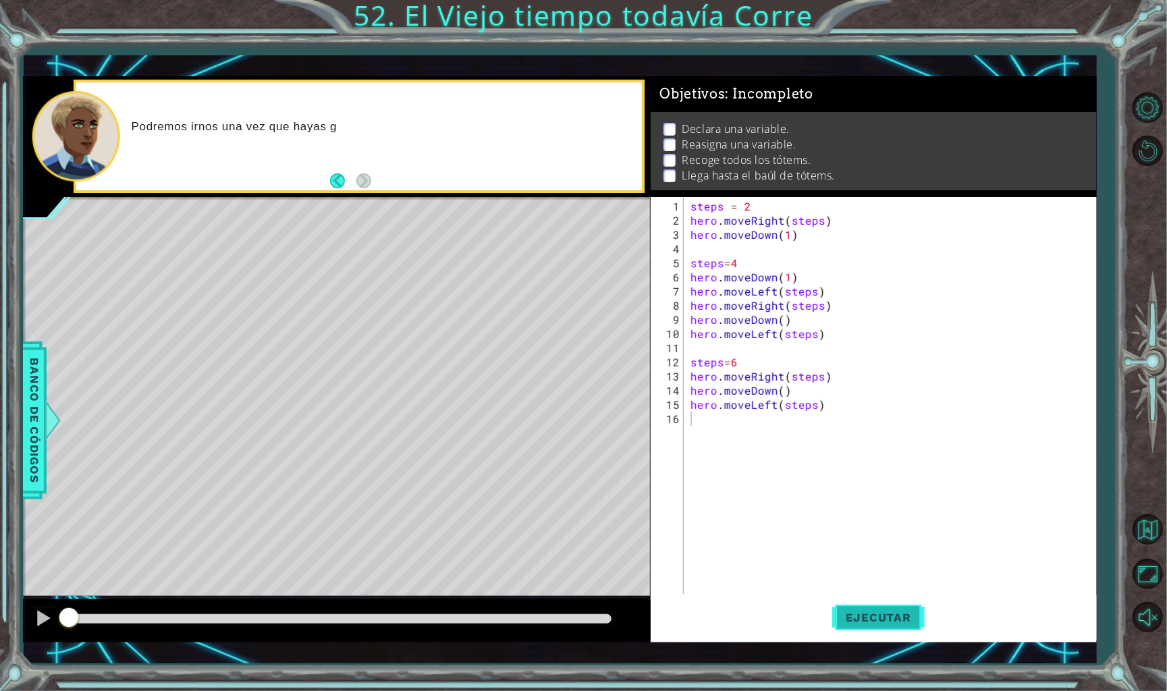
click at [855, 620] on span "Ejecutar" at bounding box center [878, 617] width 92 height 13
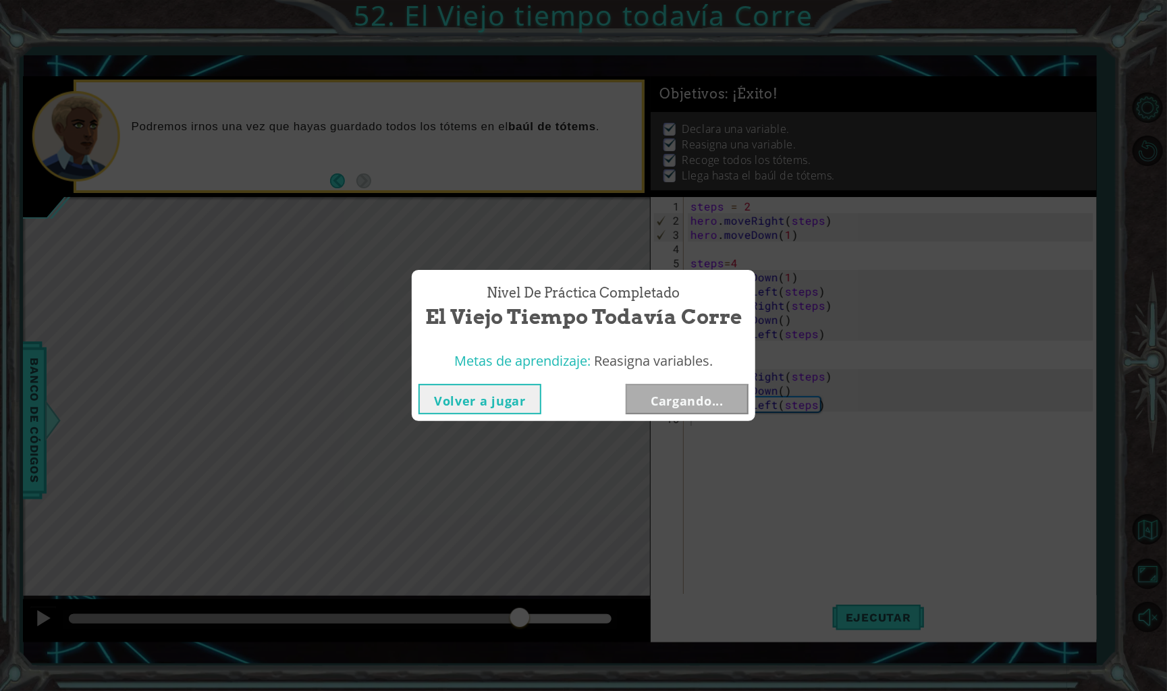
drag, startPoint x: 93, startPoint y: 624, endPoint x: 505, endPoint y: 632, distance: 411.8
click at [505, 632] on body "1 ההההההההההההההההההההההההההההההההההההההההההההההההההההההההההההההההההההההההההההה…" at bounding box center [583, 345] width 1167 height 691
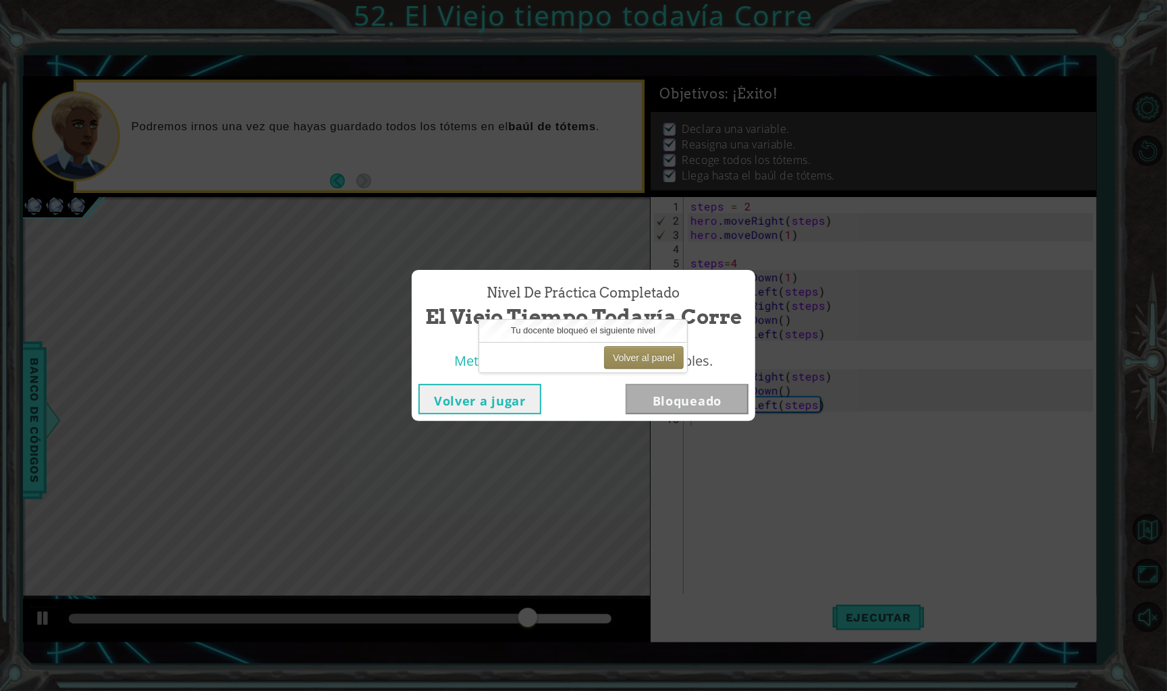
click at [671, 497] on div "Nivel de práctica Completado El Viejo tiempo todavía Corre Metas de aprendizaje…" at bounding box center [583, 345] width 1167 height 691
click at [496, 393] on button "Volver a jugar" at bounding box center [479, 399] width 123 height 30
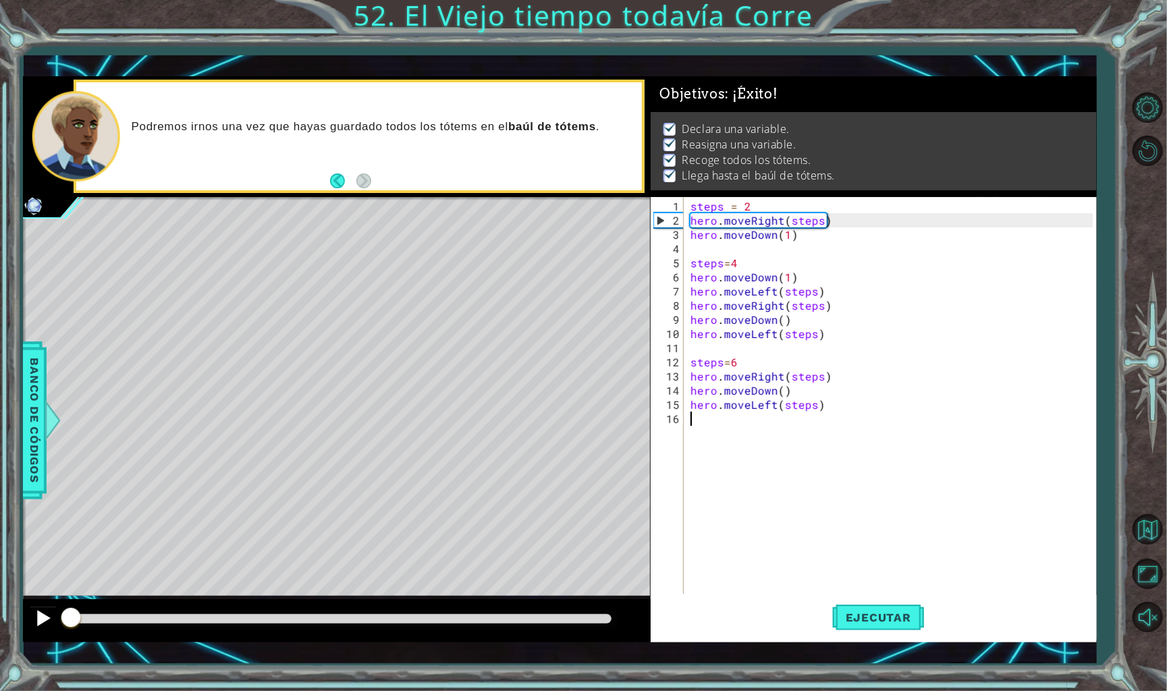
drag, startPoint x: 560, startPoint y: 614, endPoint x: 41, endPoint y: 620, distance: 519.1
click at [41, 620] on div at bounding box center [337, 620] width 628 height 43
click at [41, 620] on div at bounding box center [43, 618] width 18 height 18
drag, startPoint x: 77, startPoint y: 620, endPoint x: 61, endPoint y: 620, distance: 15.5
click at [65, 620] on div at bounding box center [77, 619] width 24 height 24
